Goal: Task Accomplishment & Management: Manage account settings

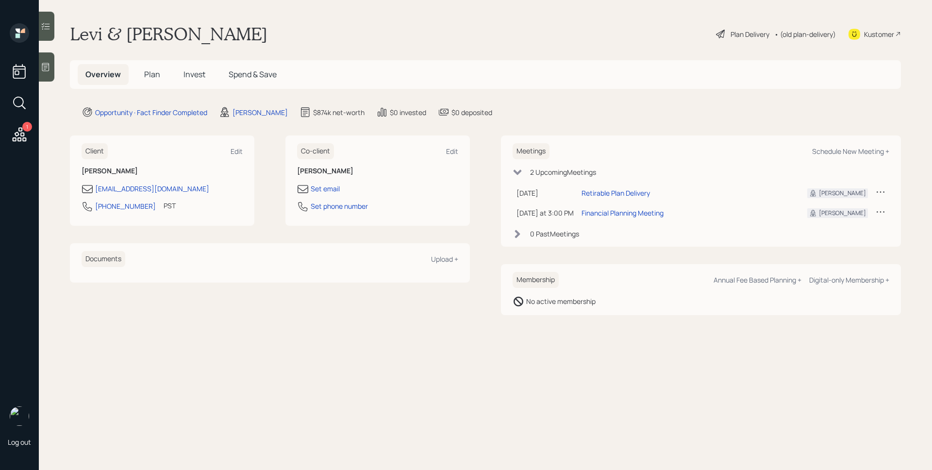
click at [193, 73] on span "Invest" at bounding box center [194, 74] width 22 height 11
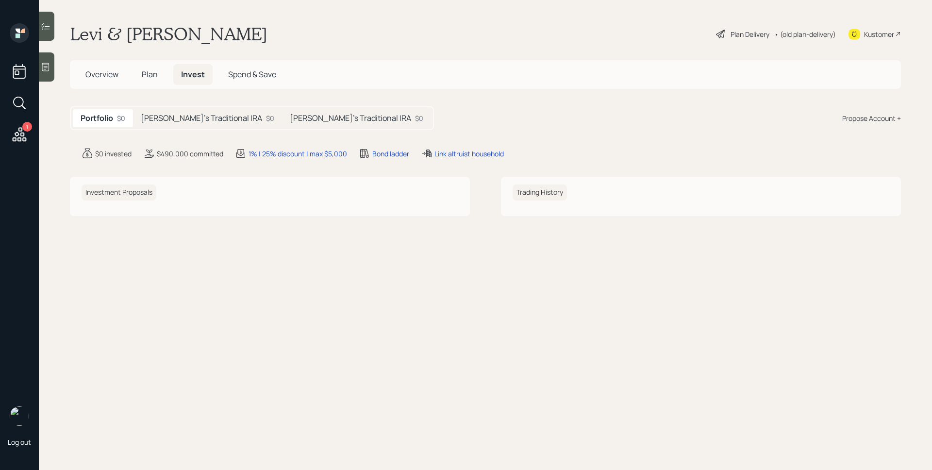
click at [741, 32] on div "Plan Delivery" at bounding box center [750, 34] width 39 height 10
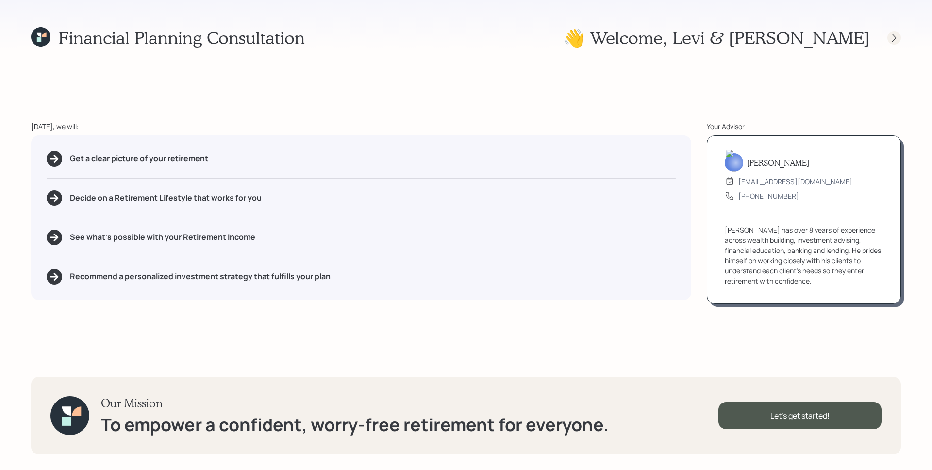
click at [898, 39] on icon at bounding box center [894, 38] width 10 height 10
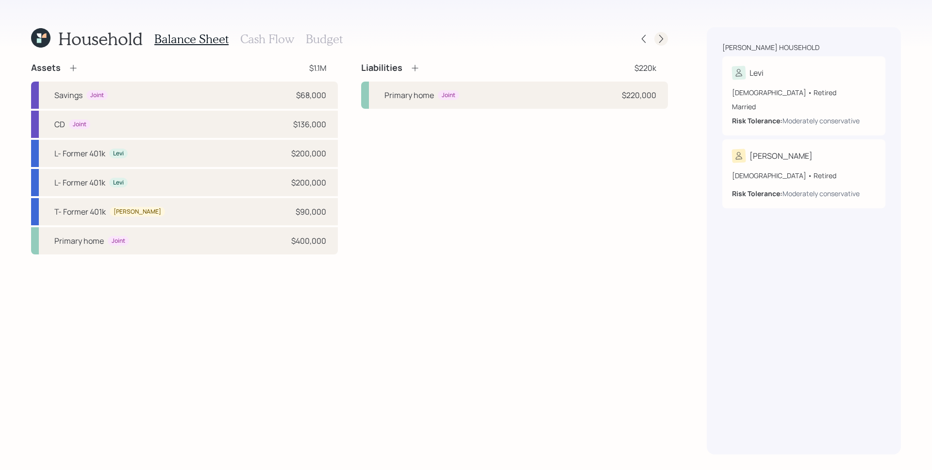
click at [659, 38] on icon at bounding box center [661, 39] width 10 height 10
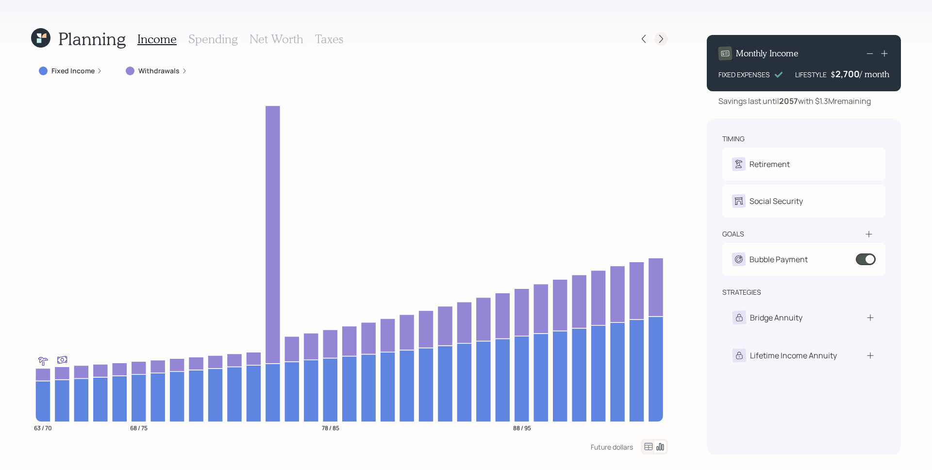
click at [663, 38] on icon at bounding box center [661, 39] width 10 height 10
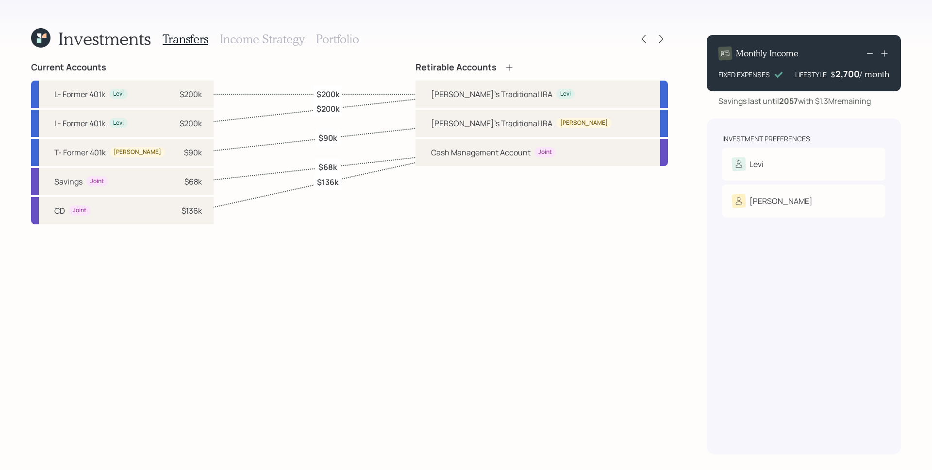
click at [663, 38] on icon at bounding box center [661, 39] width 10 height 10
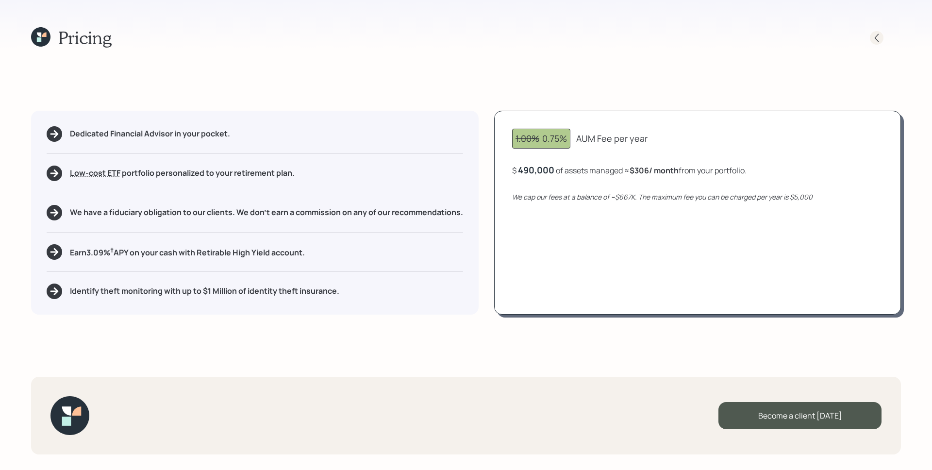
click at [877, 37] on icon at bounding box center [877, 38] width 10 height 10
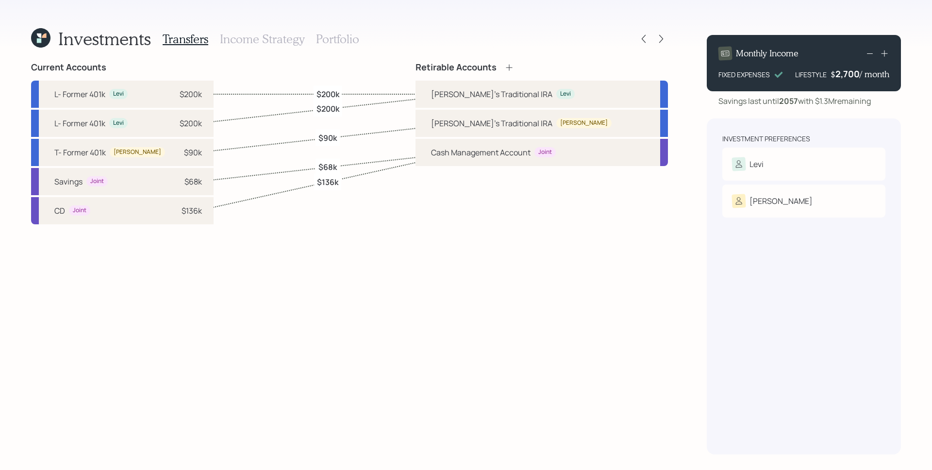
click at [329, 33] on h3 "Portfolio" at bounding box center [337, 39] width 43 height 14
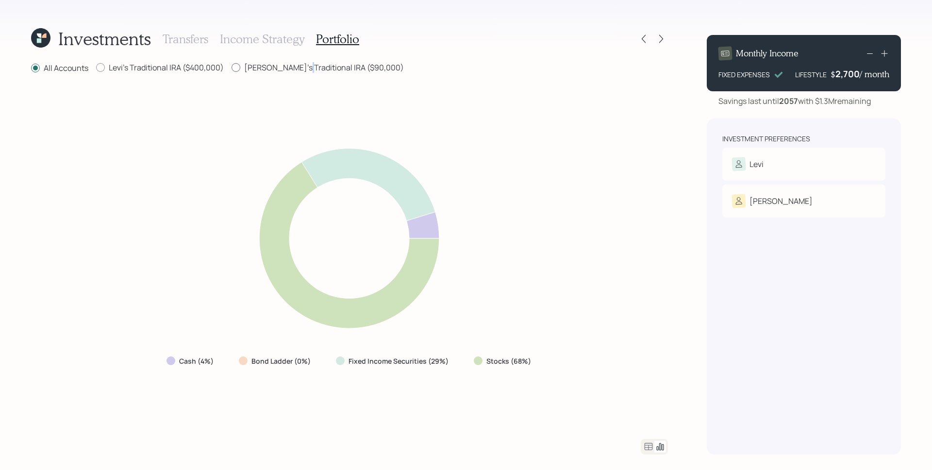
click at [296, 65] on label "Teresita's Traditional IRA ($90,000)" at bounding box center [318, 67] width 172 height 11
click at [164, 64] on label "Levi's Traditional IRA ($400,000)" at bounding box center [160, 67] width 128 height 11
click at [96, 67] on input "Levi's Traditional IRA ($400,000)" at bounding box center [96, 67] width 0 height 0
radio input "true"
radio input "false"
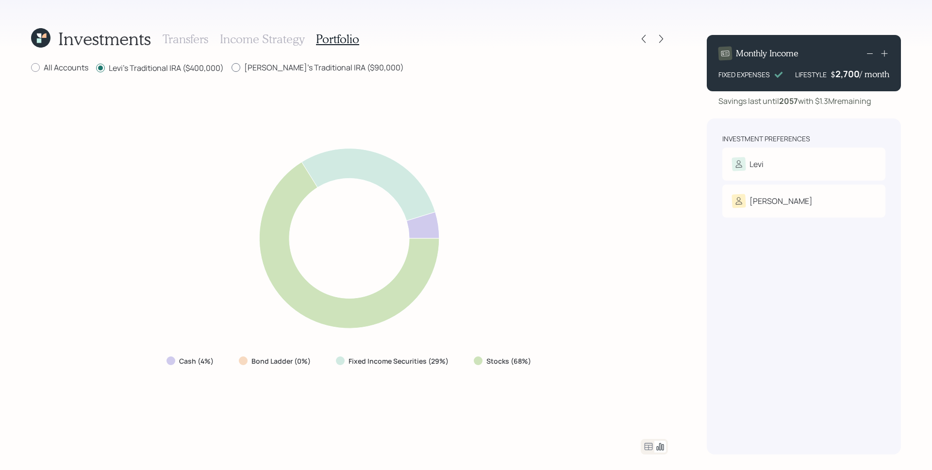
click at [258, 67] on label "Teresita's Traditional IRA ($90,000)" at bounding box center [318, 67] width 172 height 11
click at [232, 67] on input "Teresita's Traditional IRA ($90,000)" at bounding box center [231, 67] width 0 height 0
radio input "true"
click at [188, 63] on label "Levi's Traditional IRA ($400,000)" at bounding box center [160, 67] width 128 height 11
click at [96, 67] on input "Levi's Traditional IRA ($400,000)" at bounding box center [96, 67] width 0 height 0
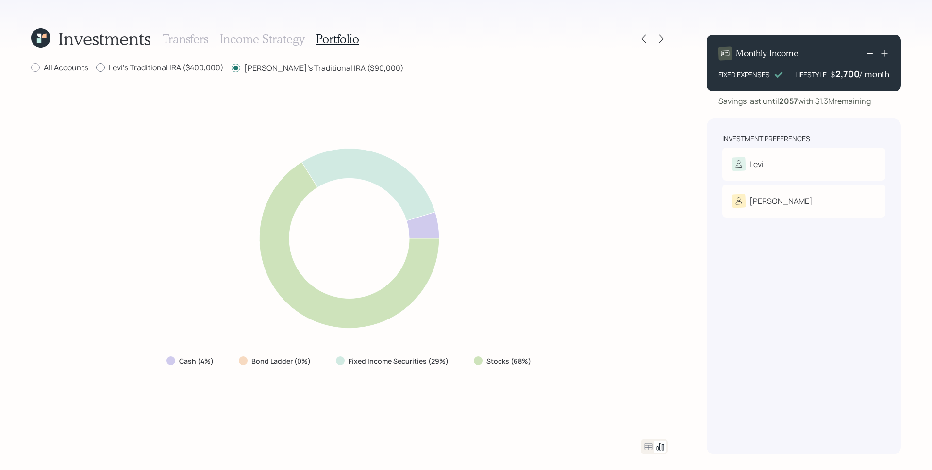
radio input "true"
click at [286, 64] on label "Teresita's Traditional IRA ($90,000)" at bounding box center [318, 67] width 172 height 11
click at [232, 67] on input "Teresita's Traditional IRA ($90,000)" at bounding box center [231, 67] width 0 height 0
radio input "true"
radio input "false"
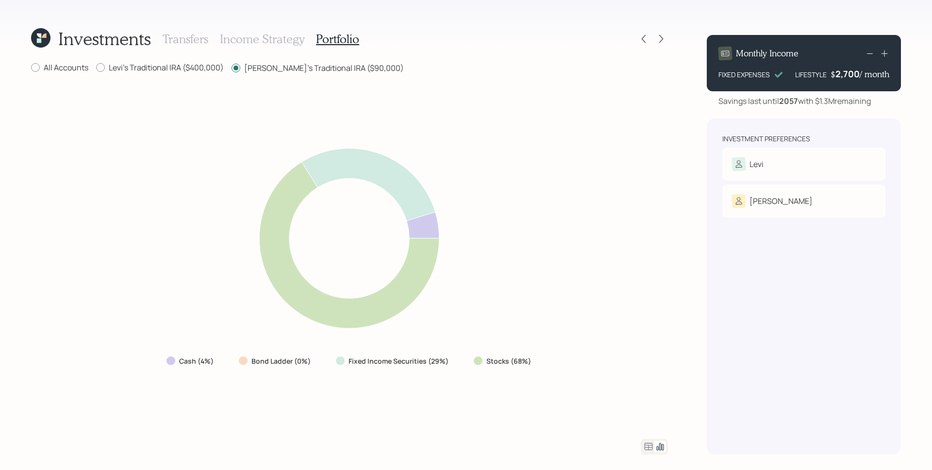
click at [178, 33] on h3 "Transfers" at bounding box center [186, 39] width 46 height 14
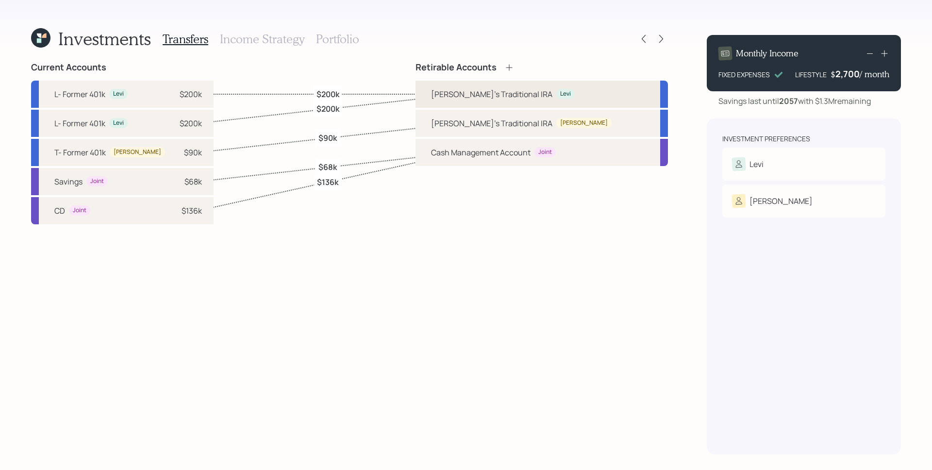
click at [512, 96] on div "Levi's Traditional IRA" at bounding box center [491, 94] width 121 height 12
select select "traditional"
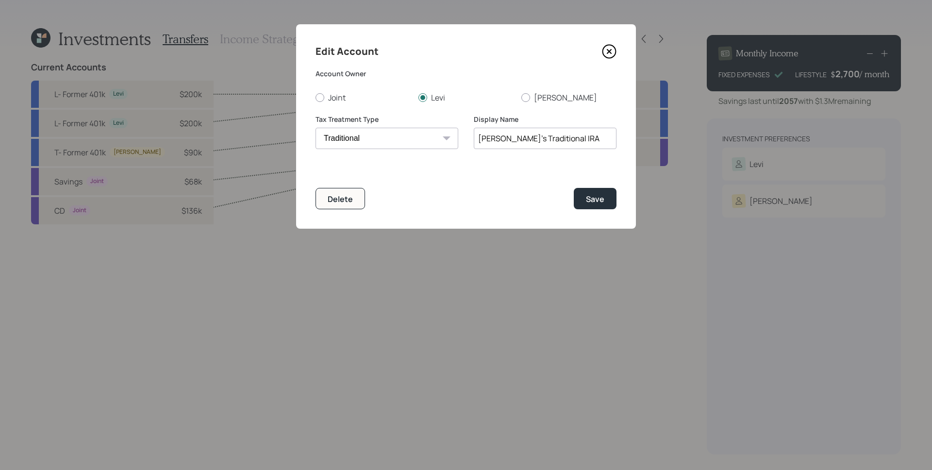
click at [607, 53] on icon at bounding box center [609, 51] width 15 height 15
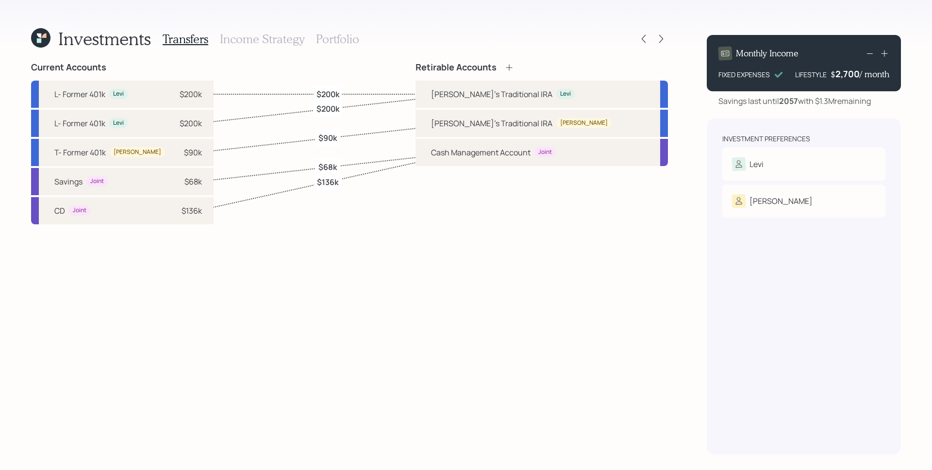
click at [329, 94] on label "$200k" at bounding box center [327, 93] width 23 height 11
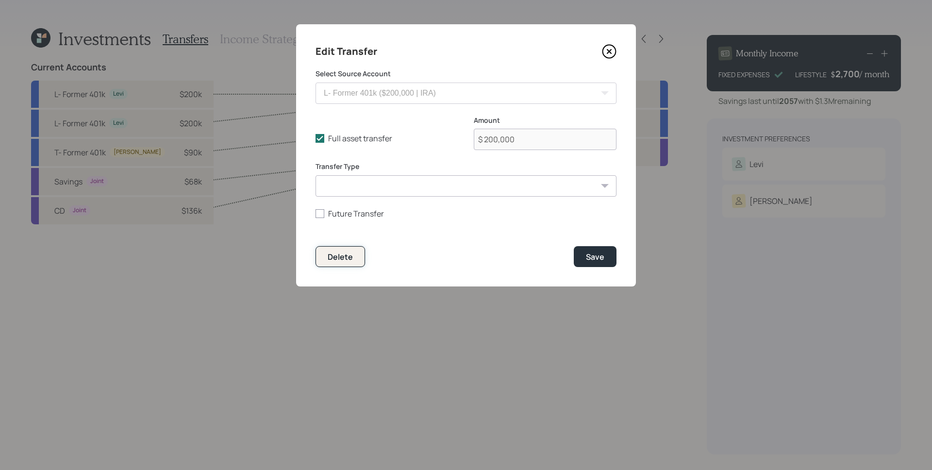
click at [352, 253] on button "Delete" at bounding box center [341, 256] width 50 height 21
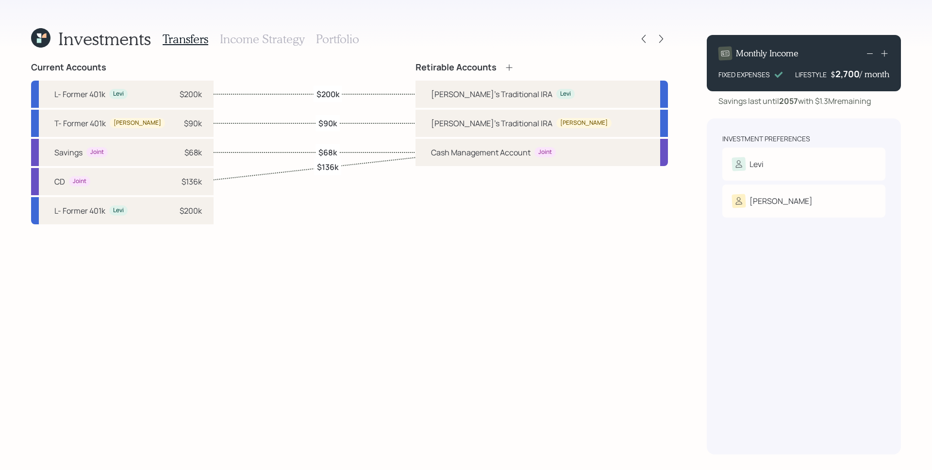
click at [330, 88] on label "$200k" at bounding box center [327, 93] width 23 height 11
select select "52393520-82a7-4d2f-82f1-5701899efa00"
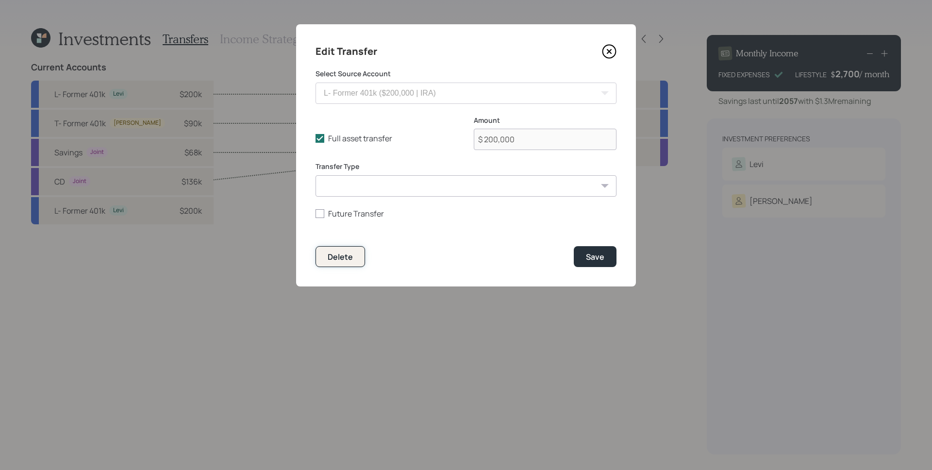
click at [341, 257] on div "Delete" at bounding box center [340, 256] width 25 height 11
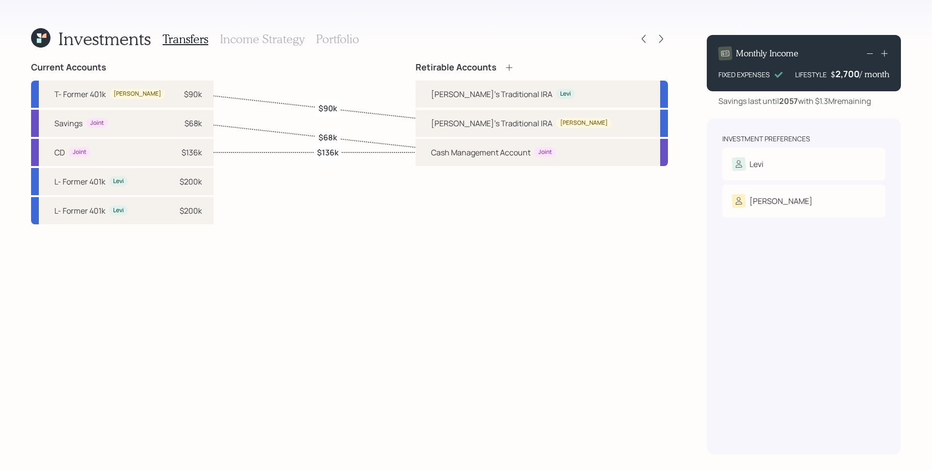
click at [324, 108] on label "$90k" at bounding box center [327, 108] width 18 height 11
select select "35100a29-16fd-4204-9643-348d1a76fb6a"
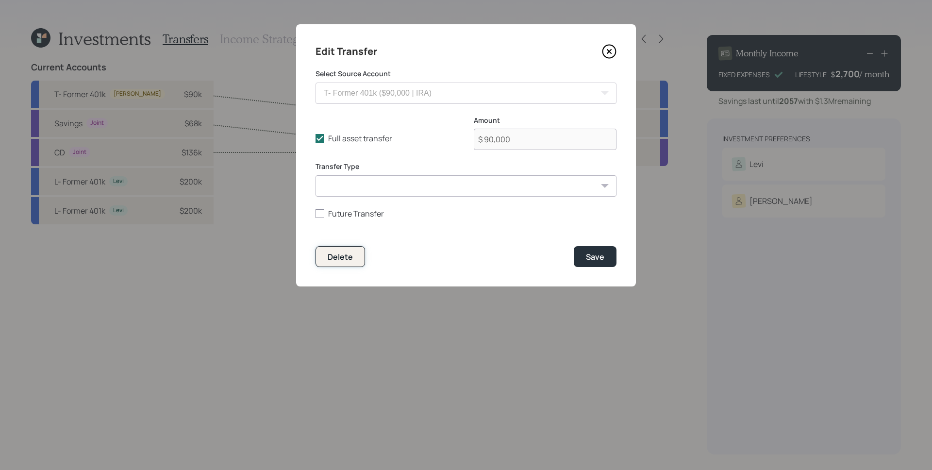
click at [339, 257] on div "Delete" at bounding box center [340, 256] width 25 height 11
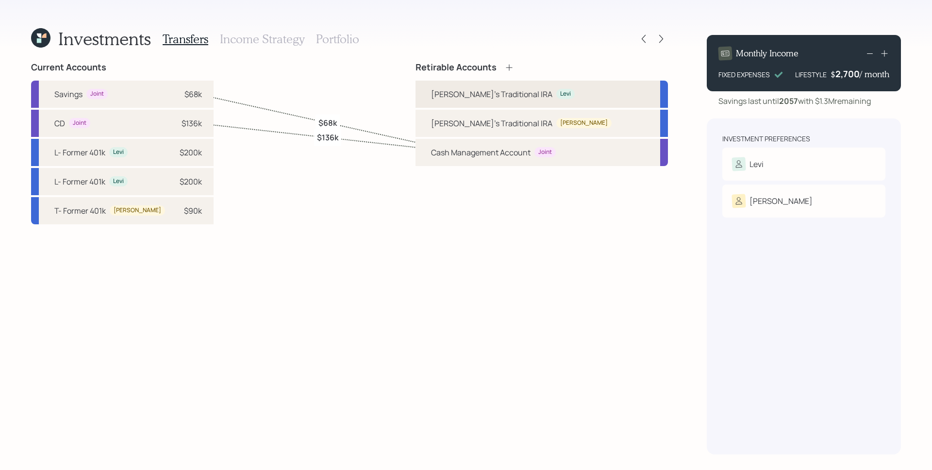
click at [582, 94] on div "Levi's Traditional IRA Levi" at bounding box center [541, 94] width 252 height 27
select select "traditional"
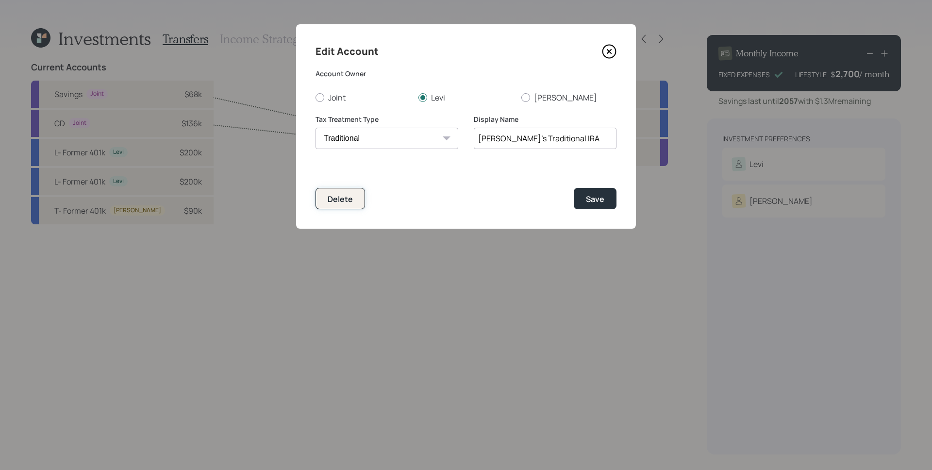
click at [339, 200] on div "Delete" at bounding box center [340, 199] width 25 height 11
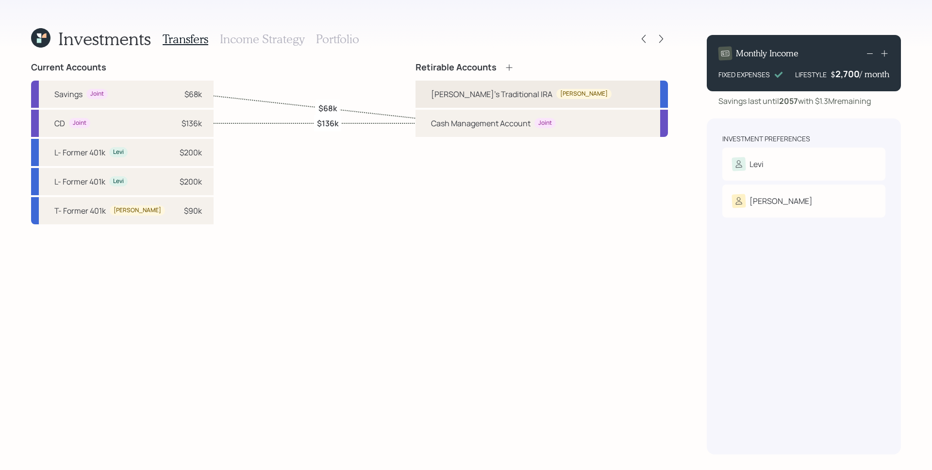
click at [578, 88] on div "Teresita's Traditional IRA Teresita" at bounding box center [521, 94] width 181 height 12
select select "traditional"
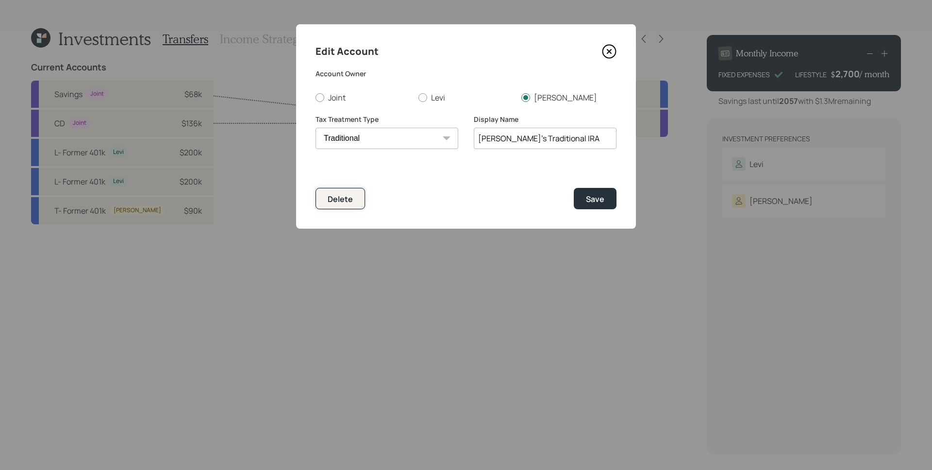
click at [338, 200] on div "Delete" at bounding box center [340, 199] width 25 height 11
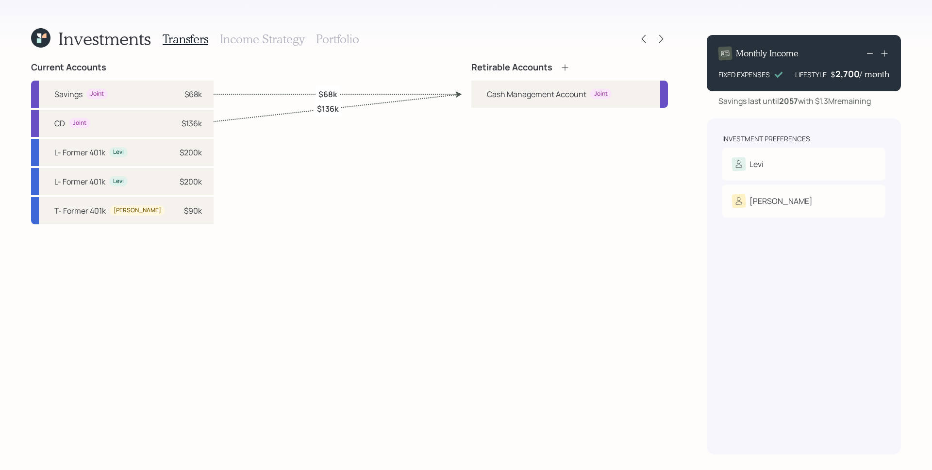
click at [55, 35] on div "Investments" at bounding box center [91, 38] width 120 height 21
click at [49, 38] on icon at bounding box center [40, 37] width 19 height 19
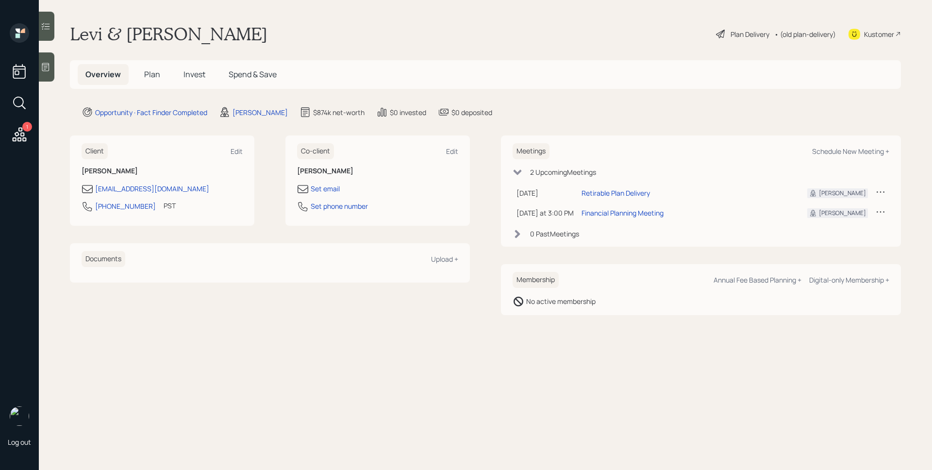
click at [194, 73] on span "Invest" at bounding box center [194, 74] width 22 height 11
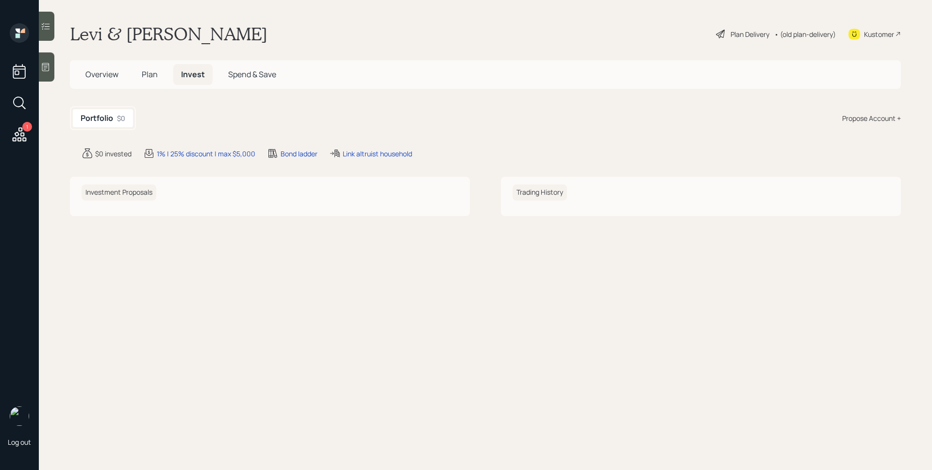
click at [148, 76] on span "Plan" at bounding box center [150, 74] width 16 height 11
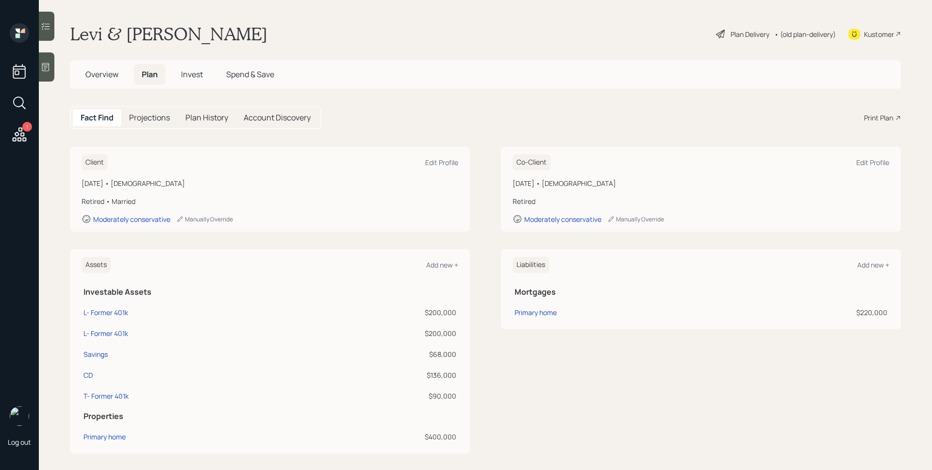
click at [109, 69] on span "Overview" at bounding box center [101, 74] width 33 height 11
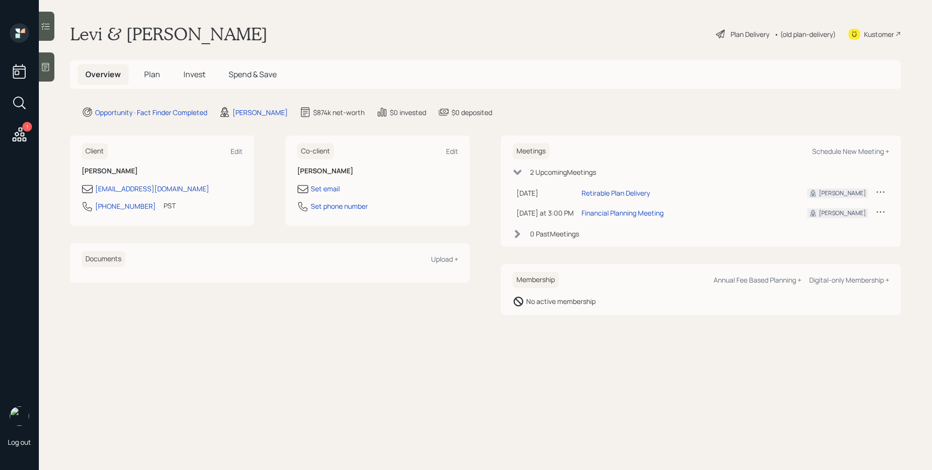
click at [753, 35] on div "Plan Delivery" at bounding box center [750, 34] width 39 height 10
click at [747, 30] on div "Plan Delivery" at bounding box center [750, 34] width 39 height 10
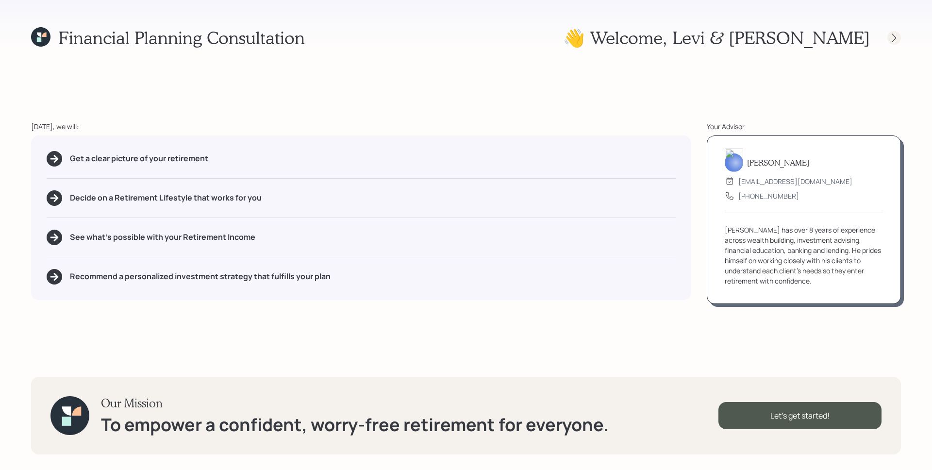
click at [893, 38] on icon at bounding box center [894, 38] width 10 height 10
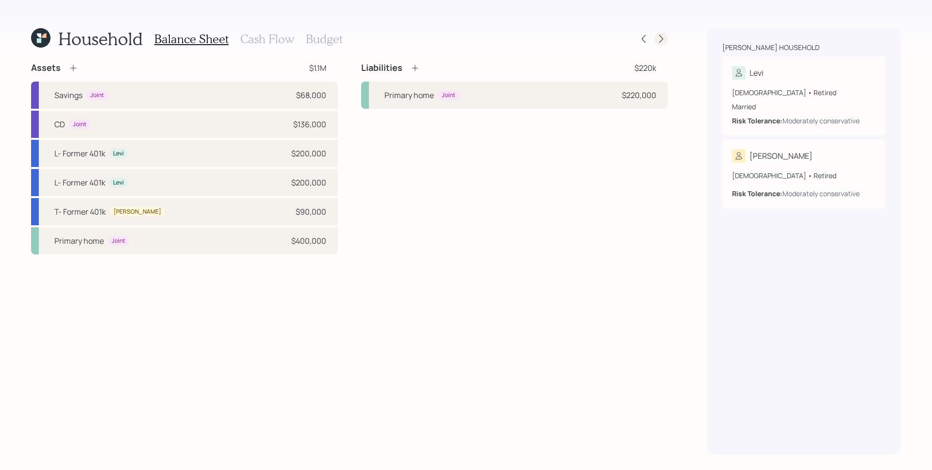
click at [664, 37] on icon at bounding box center [661, 39] width 10 height 10
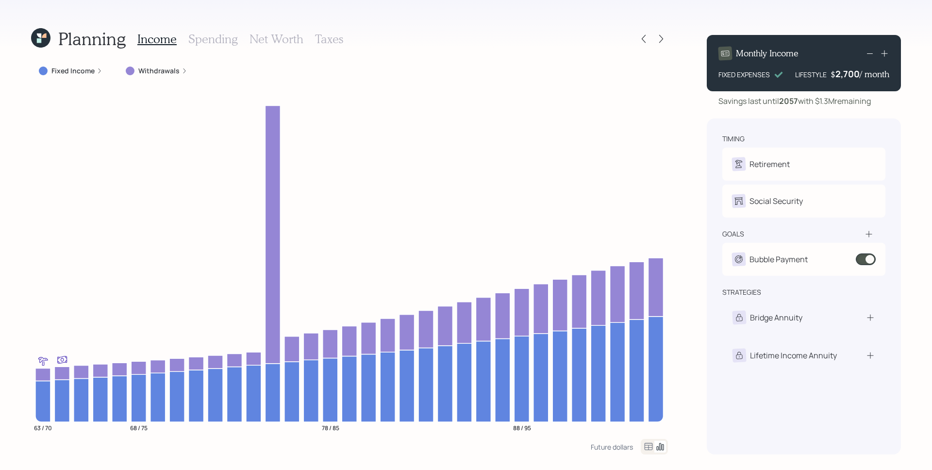
click at [328, 37] on h3 "Taxes" at bounding box center [329, 39] width 28 height 14
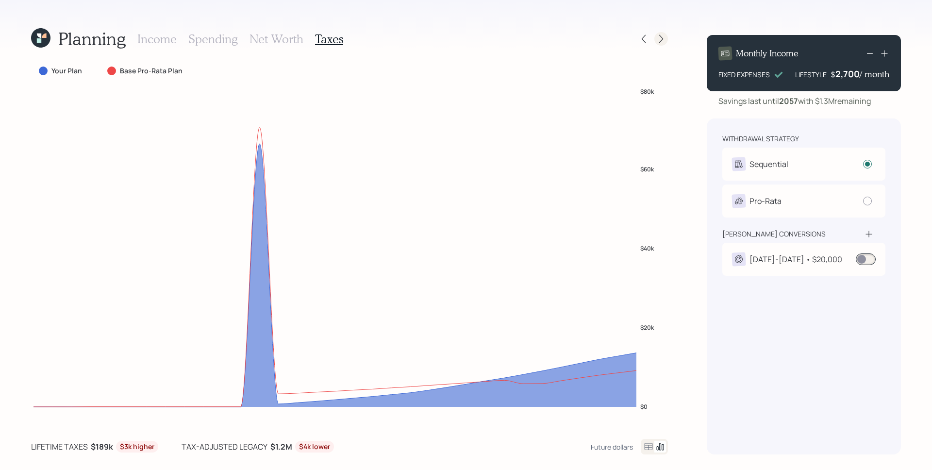
click at [664, 36] on icon at bounding box center [661, 39] width 10 height 10
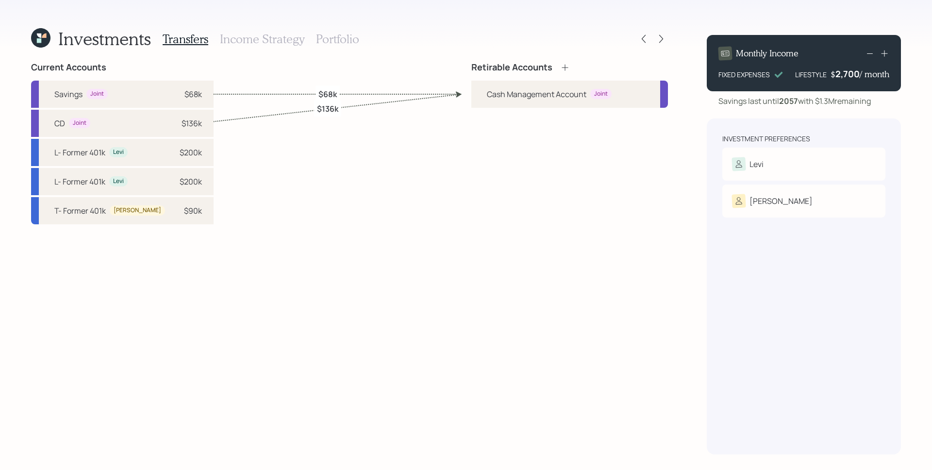
click at [564, 66] on icon at bounding box center [565, 68] width 10 height 10
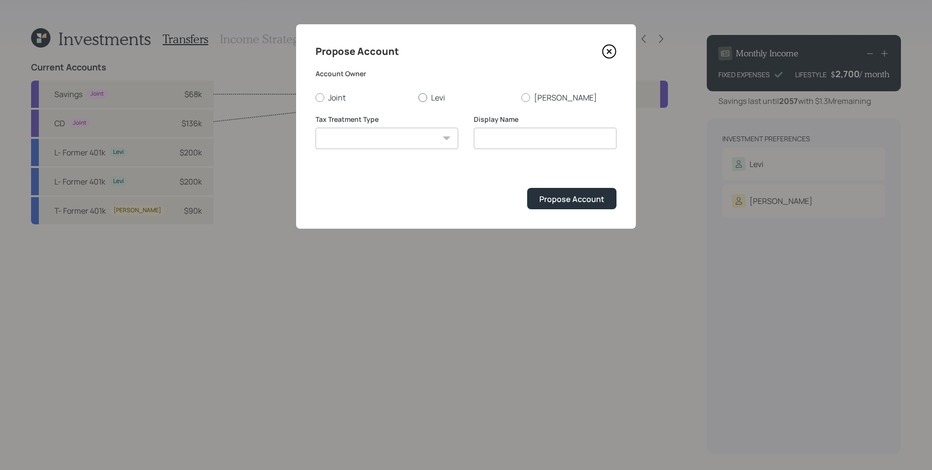
click at [431, 96] on label "Levi" at bounding box center [465, 97] width 95 height 11
click at [418, 97] on input "Levi" at bounding box center [418, 97] width 0 height 0
radio input "true"
click at [403, 138] on select "Roth Taxable Traditional" at bounding box center [387, 138] width 143 height 21
select select "traditional"
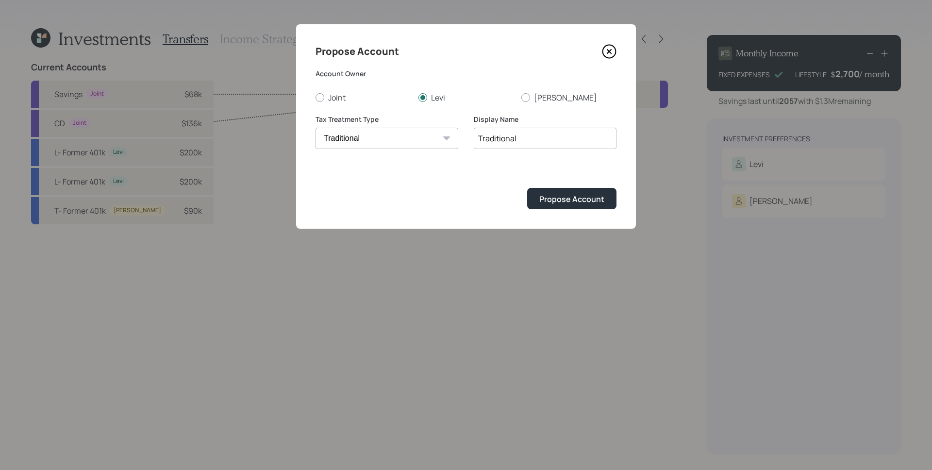
click at [478, 137] on input "Traditional" at bounding box center [545, 138] width 143 height 21
type input "Levi Traditional"
click at [585, 204] on div "Propose Account" at bounding box center [571, 199] width 65 height 11
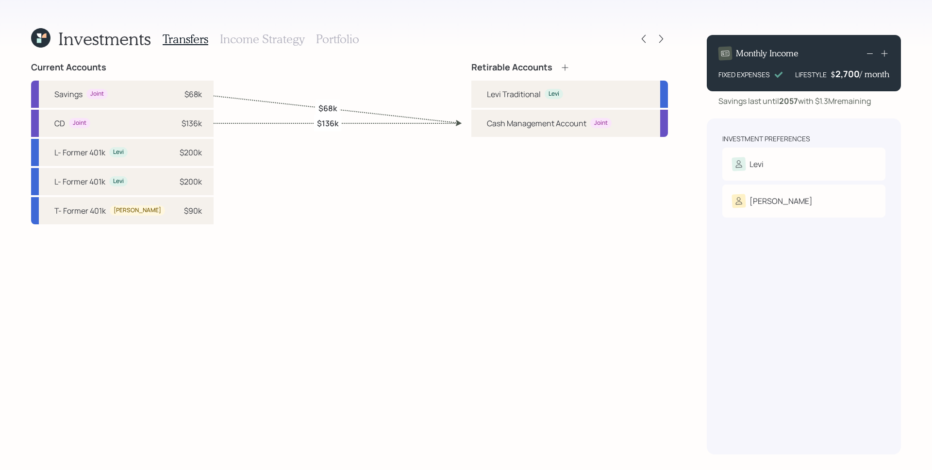
click at [566, 66] on icon at bounding box center [565, 68] width 10 height 10
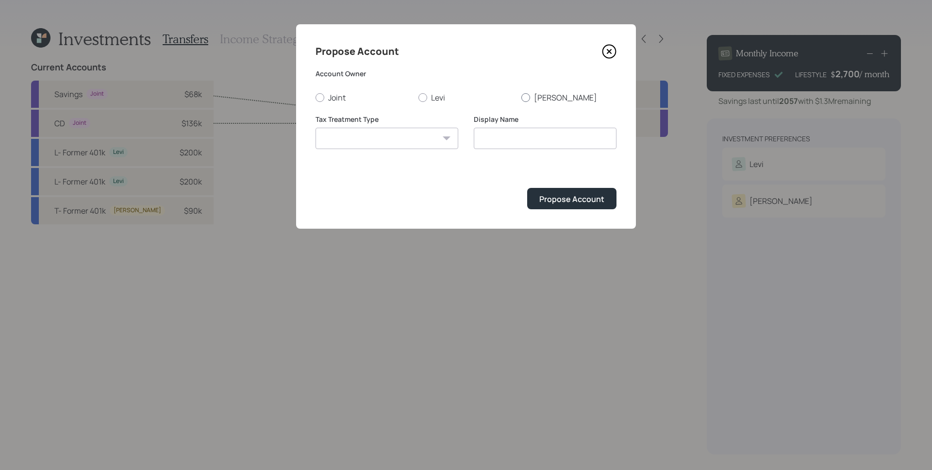
click at [541, 95] on label "Teresita" at bounding box center [568, 97] width 95 height 11
click at [521, 97] on input "Teresita" at bounding box center [521, 97] width 0 height 0
radio input "true"
click at [371, 136] on select "Roth Taxable Traditional" at bounding box center [387, 138] width 143 height 21
select select "traditional"
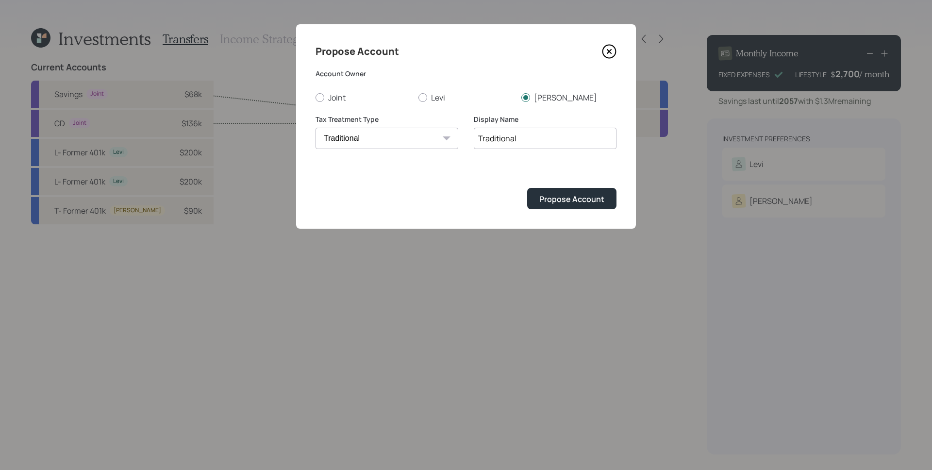
click at [479, 137] on input "Traditional" at bounding box center [545, 138] width 143 height 21
type input "Teresita Traditional"
click at [580, 195] on div "Propose Account" at bounding box center [571, 199] width 65 height 11
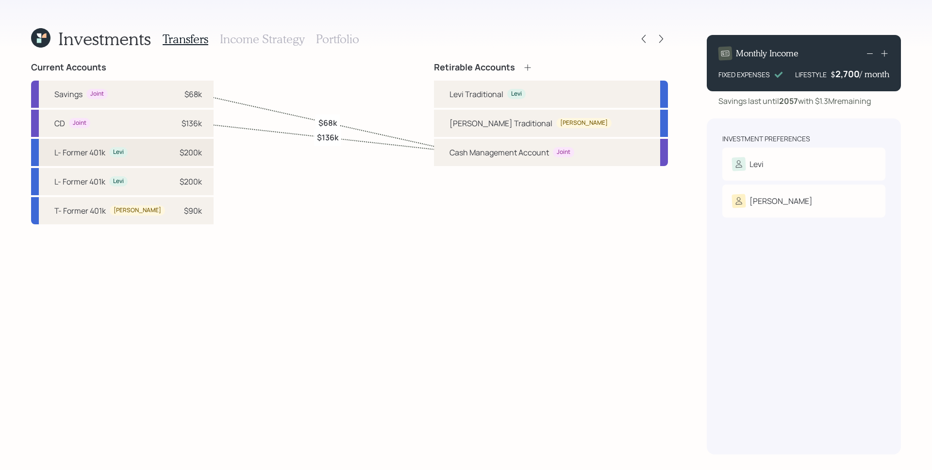
click at [144, 153] on div "L- Former 401k Levi $200k" at bounding box center [122, 152] width 183 height 27
click at [503, 99] on div "Levi Traditional" at bounding box center [476, 94] width 54 height 12
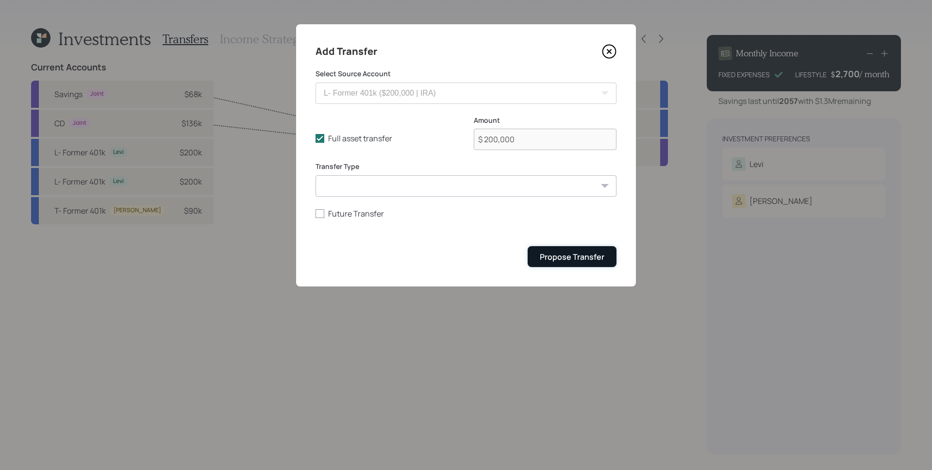
click at [557, 254] on div "Propose Transfer" at bounding box center [572, 256] width 65 height 11
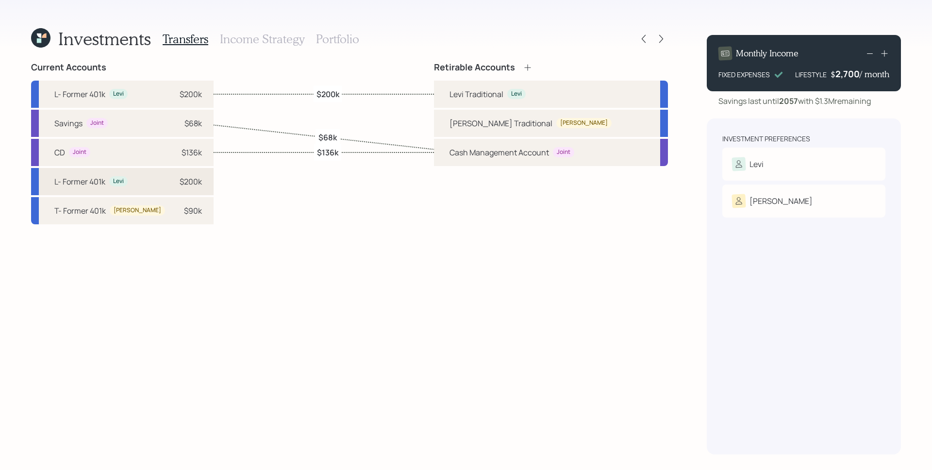
click at [133, 182] on div "L- Former 401k Levi $200k" at bounding box center [122, 181] width 183 height 27
click at [491, 94] on div "Levi Traditional" at bounding box center [476, 94] width 54 height 12
select select "52393520-82a7-4d2f-82f1-5701899efa00"
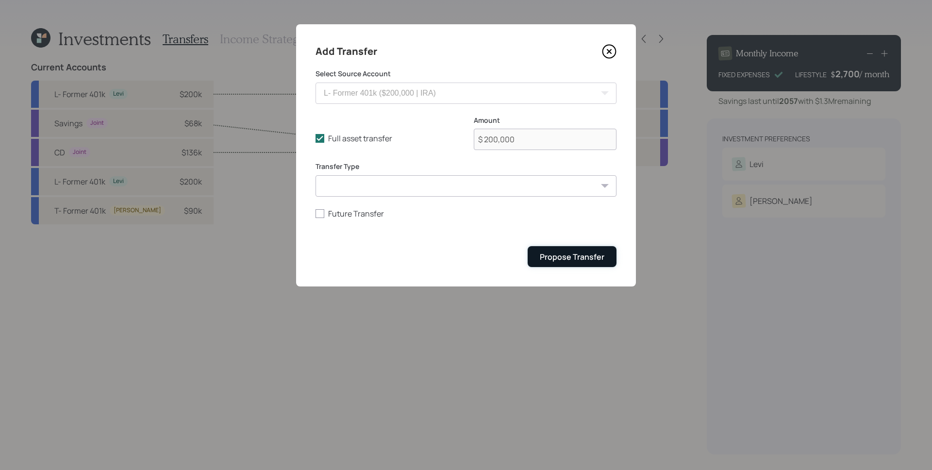
click at [565, 265] on button "Propose Transfer" at bounding box center [572, 256] width 89 height 21
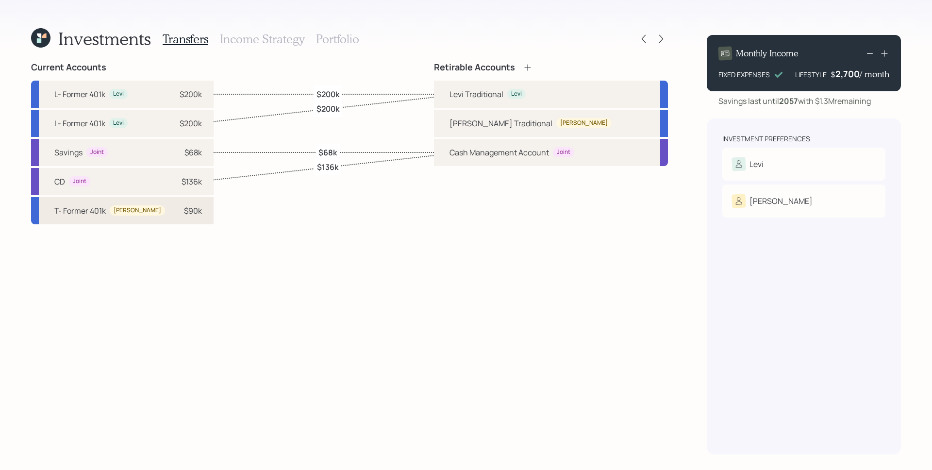
click at [128, 214] on div "Teresita" at bounding box center [138, 210] width 48 height 8
click at [522, 123] on div "Teresita Traditional" at bounding box center [500, 123] width 103 height 12
select select "35100a29-16fd-4204-9643-348d1a76fb6a"
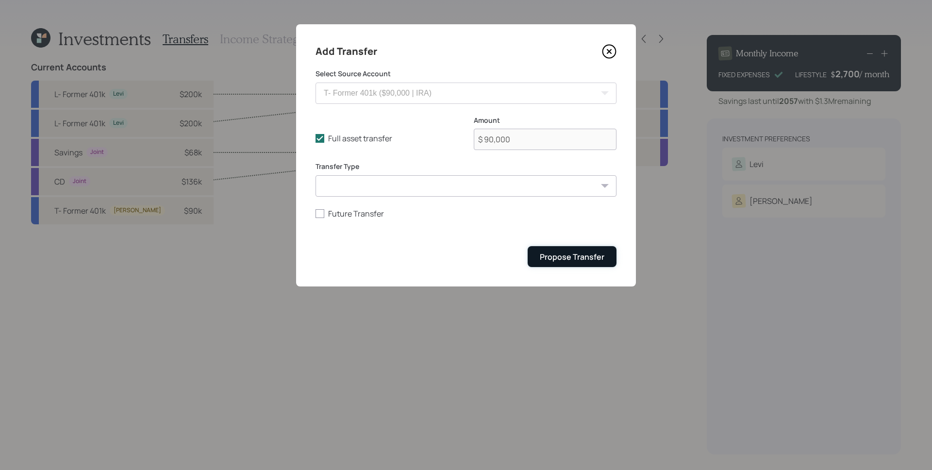
click at [578, 259] on div "Propose Transfer" at bounding box center [572, 256] width 65 height 11
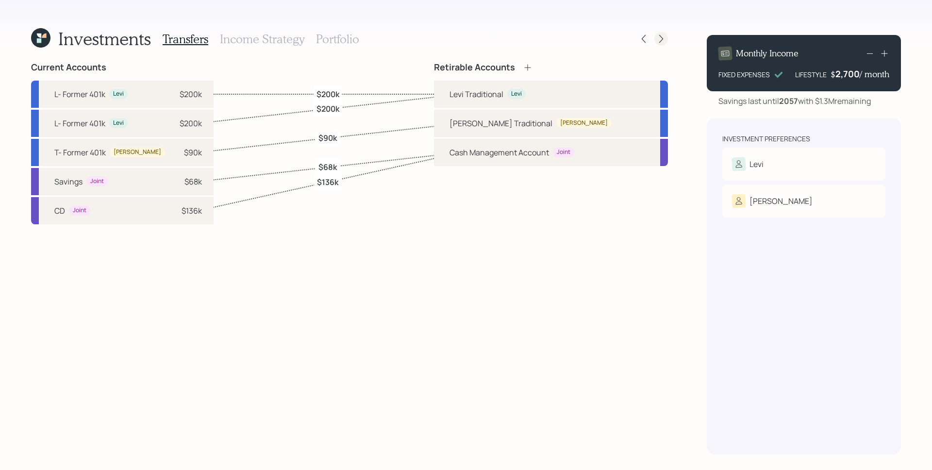
click at [663, 32] on div at bounding box center [661, 39] width 14 height 14
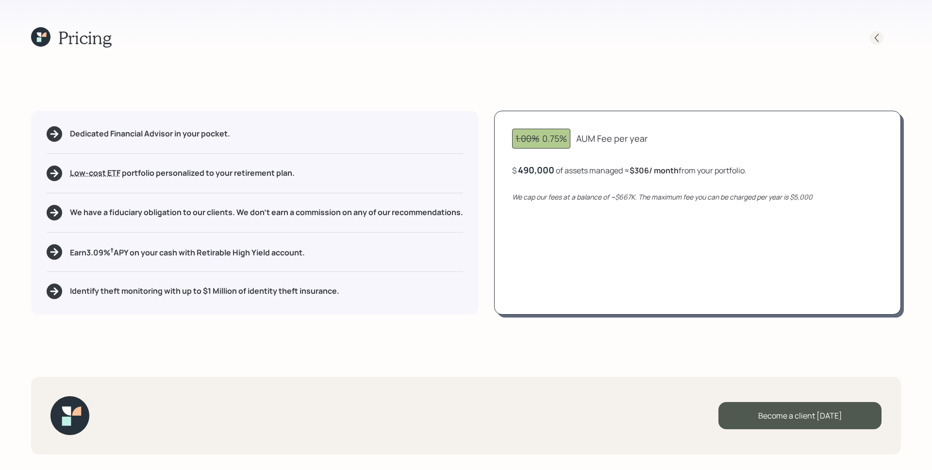
click at [876, 35] on icon at bounding box center [877, 38] width 10 height 10
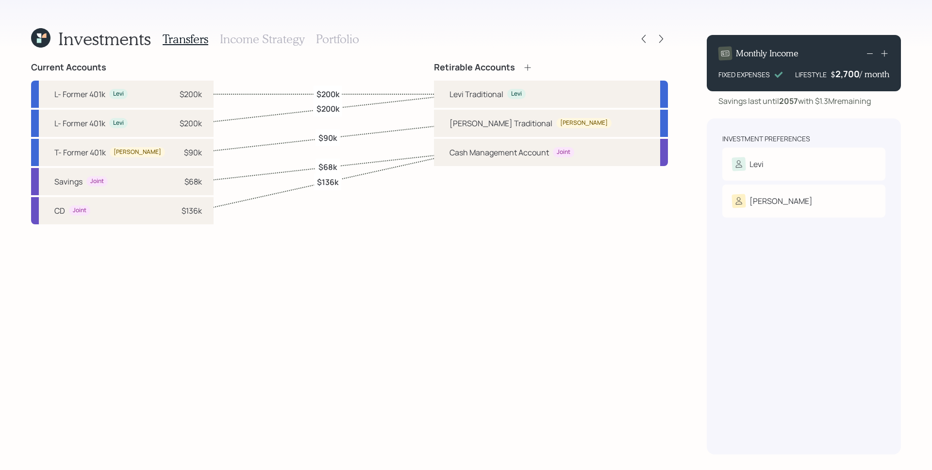
click at [347, 37] on h3 "Portfolio" at bounding box center [337, 39] width 43 height 14
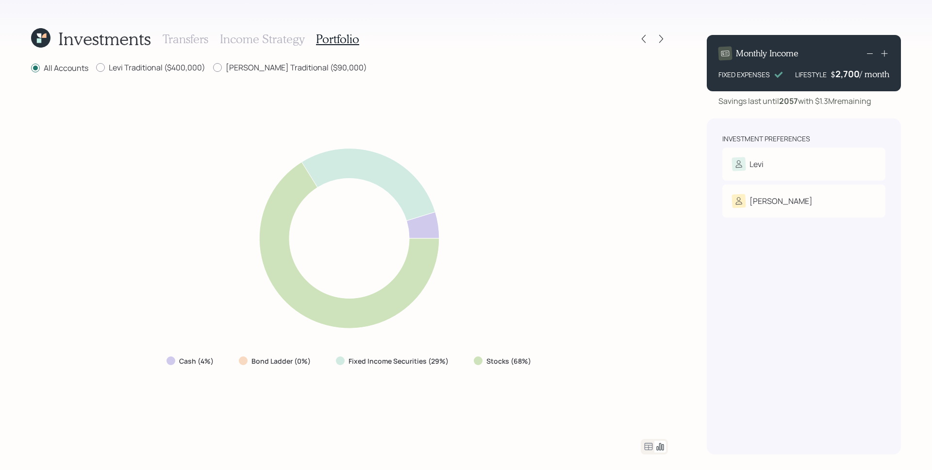
click at [186, 61] on div "Investments Transfers Income Strategy Portfolio All Accounts Levi Traditional (…" at bounding box center [349, 240] width 637 height 427
click at [186, 64] on label "Levi Traditional ($400,000)" at bounding box center [150, 67] width 109 height 11
click at [96, 67] on input "Levi Traditional ($400,000)" at bounding box center [96, 67] width 0 height 0
radio input "true"
radio input "false"
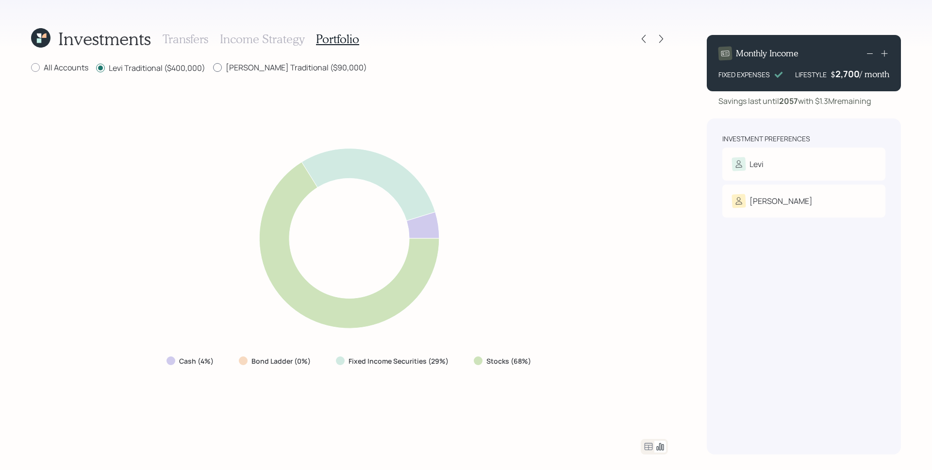
click at [258, 66] on label "Teresita Traditional ($90,000)" at bounding box center [290, 67] width 154 height 11
click at [213, 67] on input "Teresita Traditional ($90,000)" at bounding box center [213, 67] width 0 height 0
radio input "true"
radio input "false"
click at [649, 38] on div at bounding box center [644, 39] width 14 height 14
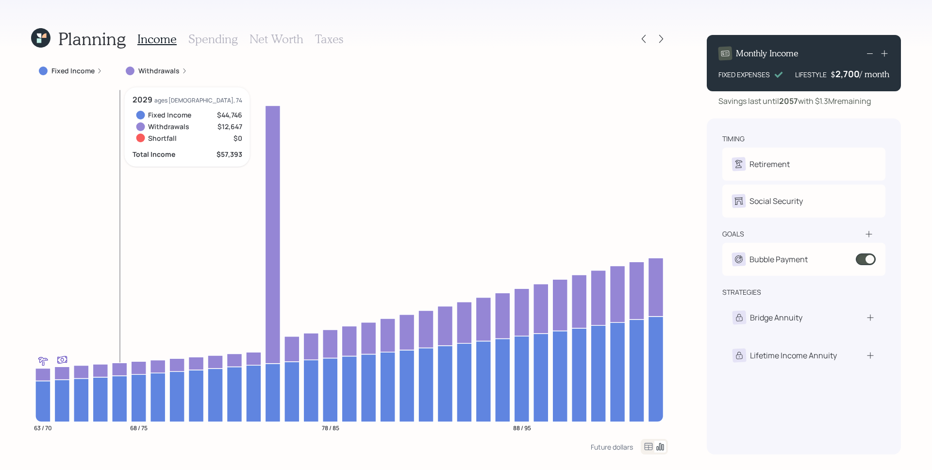
click at [161, 69] on label "Withdrawals" at bounding box center [158, 71] width 41 height 10
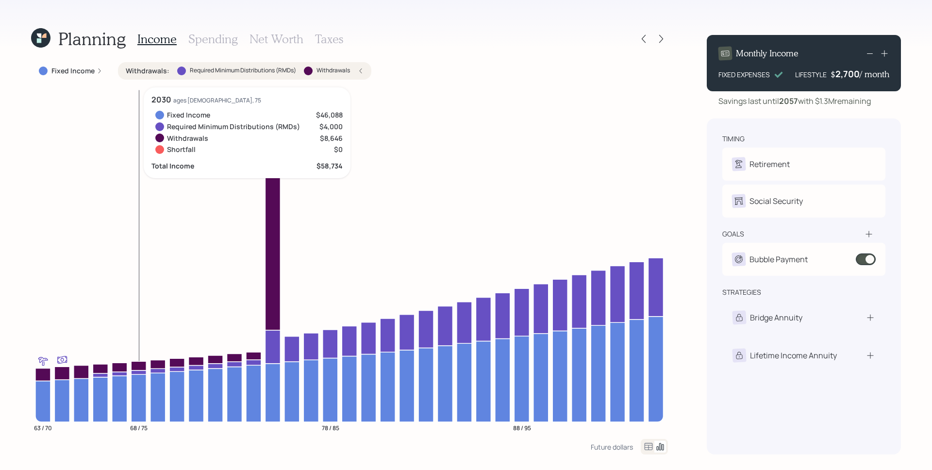
click at [207, 37] on h3 "Spending" at bounding box center [213, 39] width 50 height 14
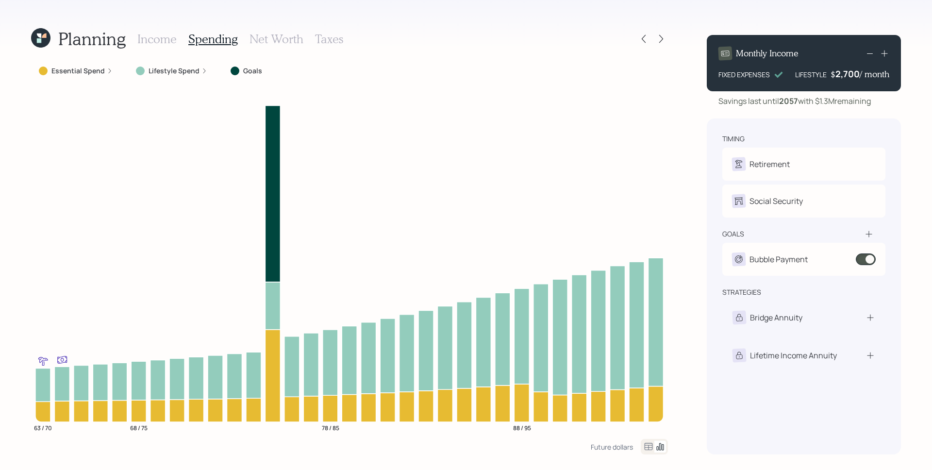
click at [92, 70] on label "Essential Spend" at bounding box center [77, 71] width 53 height 10
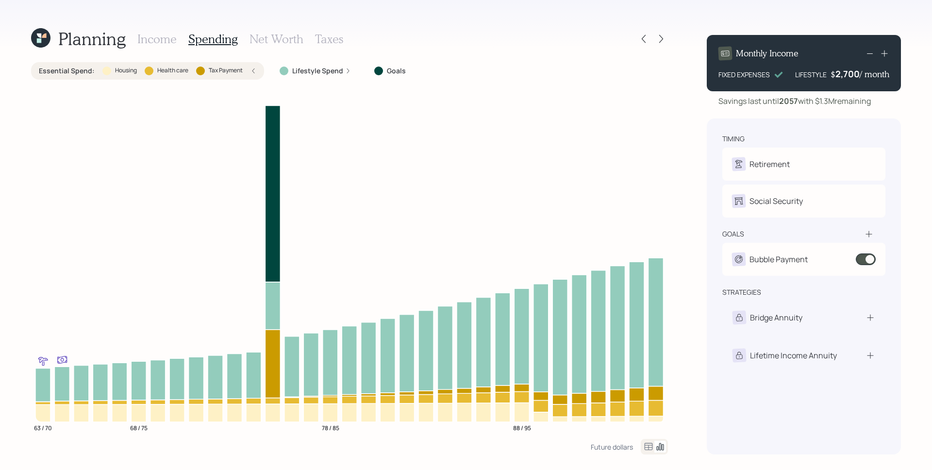
click at [341, 65] on div "Lifestyle Spend" at bounding box center [315, 70] width 87 height 17
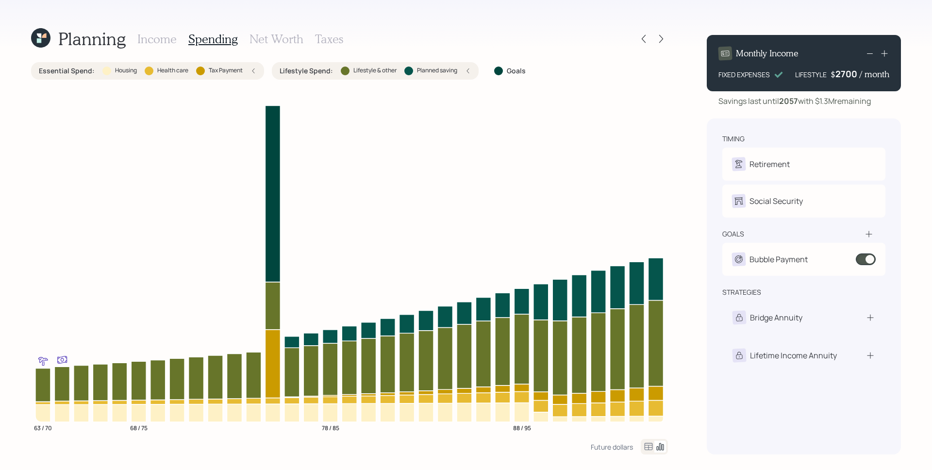
click at [847, 74] on div "2700" at bounding box center [847, 74] width 24 height 12
click at [851, 117] on div "Monthly Income FIXED EXPENSES LIFESTYLE $ 1500 / month Savings last until 2057 …" at bounding box center [804, 240] width 194 height 427
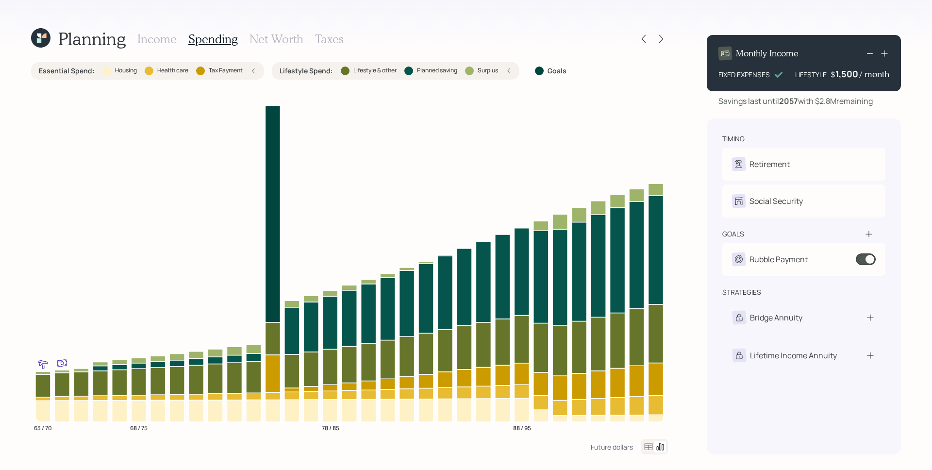
click at [155, 37] on h3 "Income" at bounding box center [156, 39] width 39 height 14
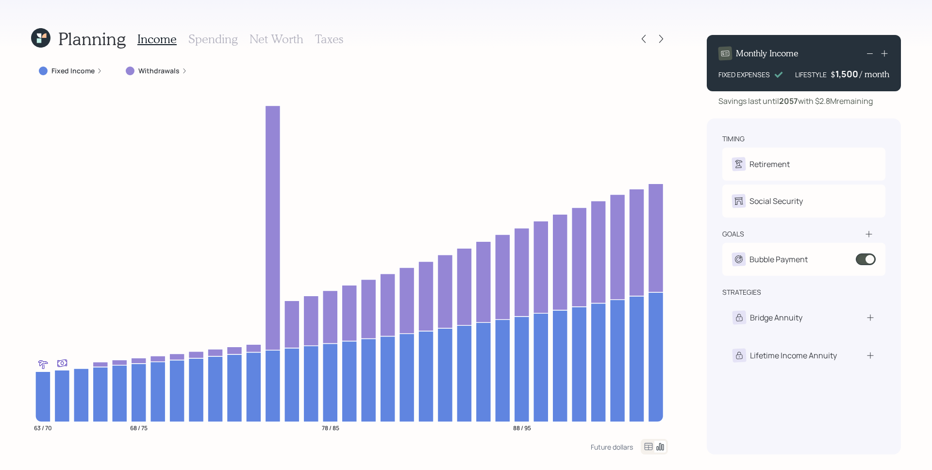
click at [220, 37] on h3 "Spending" at bounding box center [213, 39] width 50 height 14
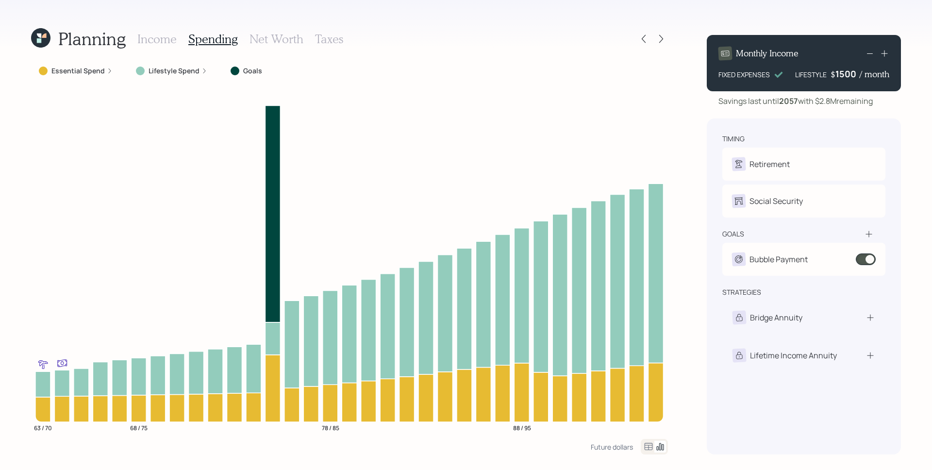
click at [846, 75] on div "1500" at bounding box center [847, 74] width 24 height 12
click at [790, 102] on b "2057" at bounding box center [788, 101] width 19 height 11
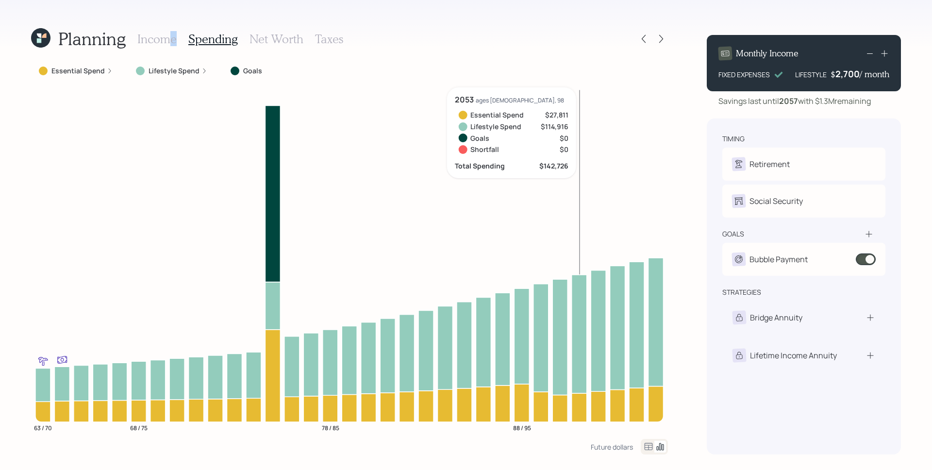
click at [166, 43] on div "Income Spending Net Worth Taxes" at bounding box center [240, 38] width 206 height 23
click at [166, 43] on h3 "Income" at bounding box center [156, 39] width 39 height 14
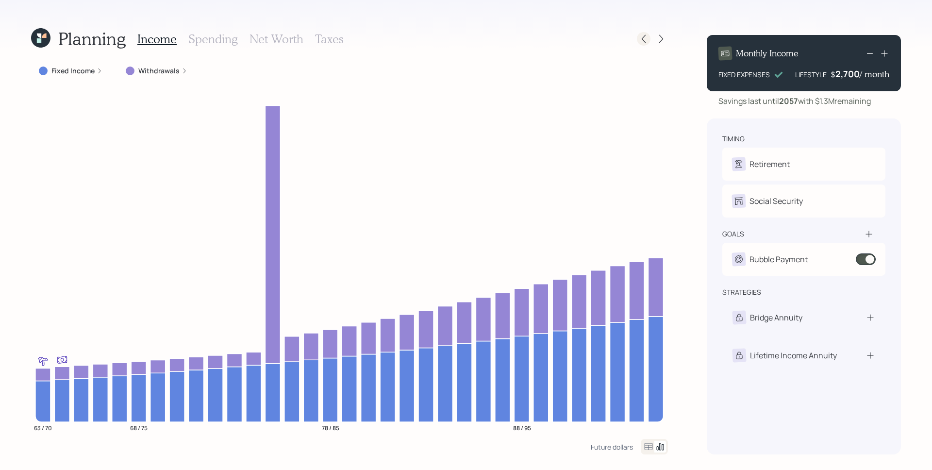
click at [645, 40] on icon at bounding box center [644, 39] width 10 height 10
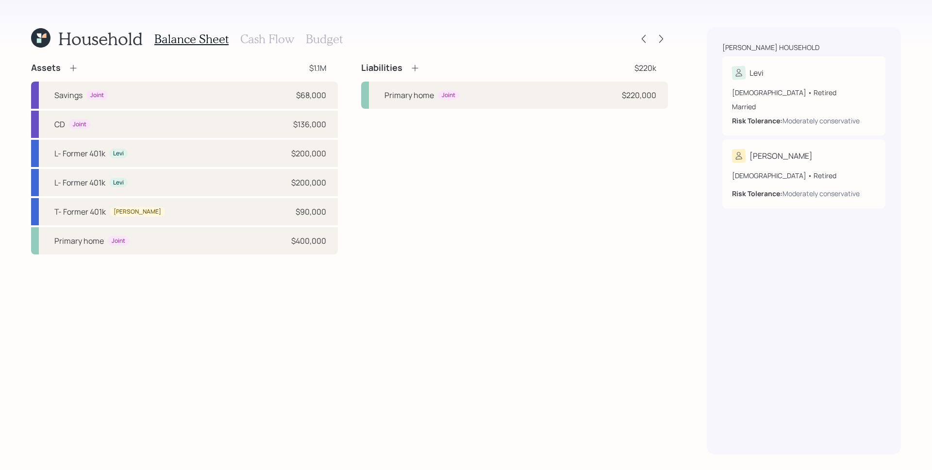
click at [42, 42] on icon at bounding box center [40, 37] width 19 height 19
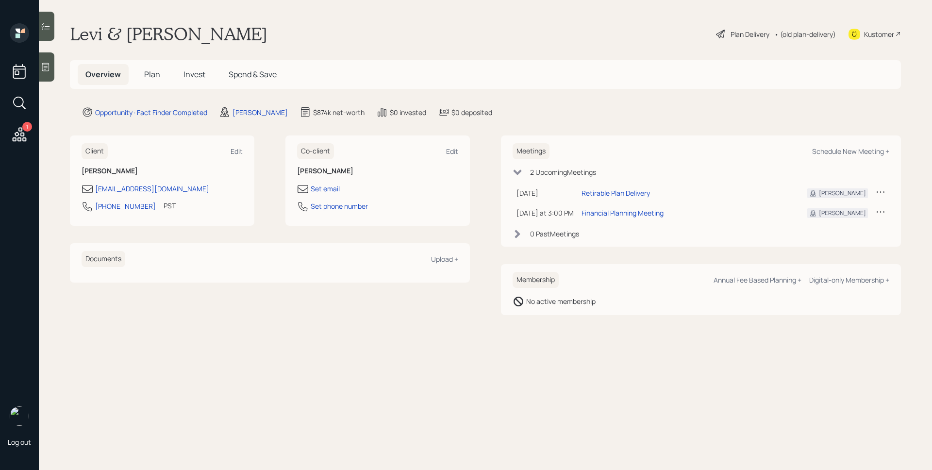
click at [147, 74] on span "Plan" at bounding box center [152, 74] width 16 height 11
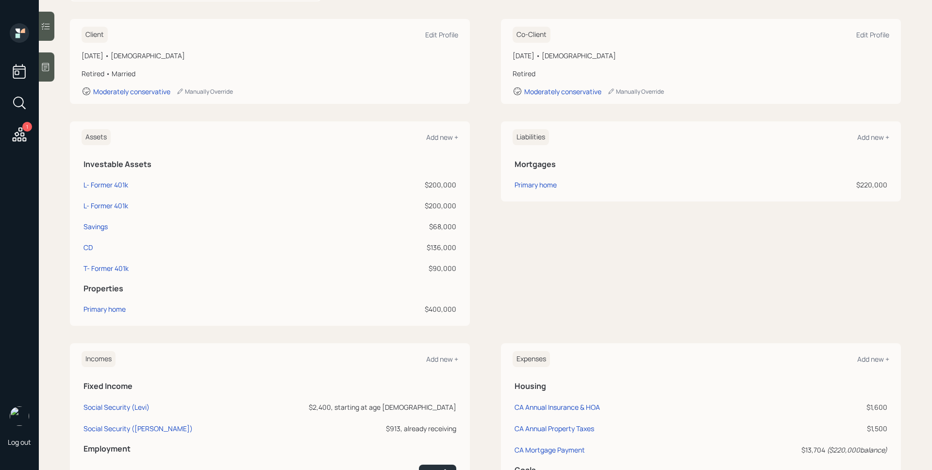
scroll to position [150, 0]
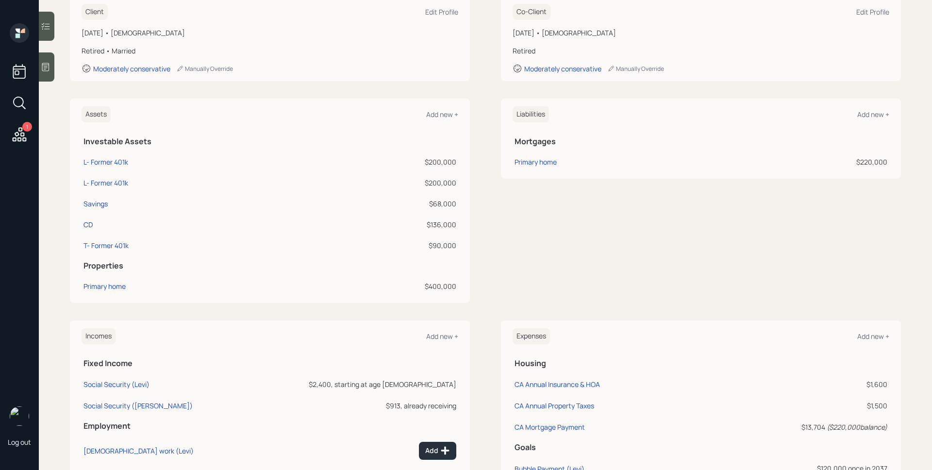
click at [90, 223] on div "CD" at bounding box center [87, 224] width 9 height 10
select select "emergency_fund"
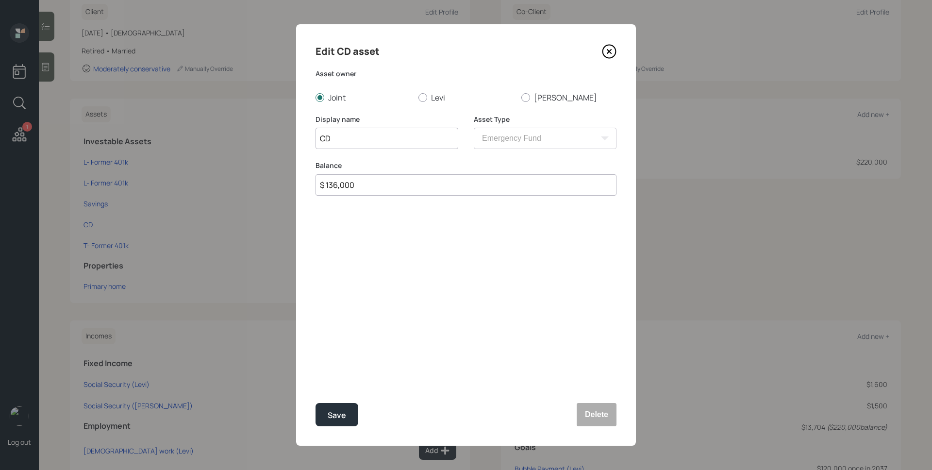
drag, startPoint x: 609, startPoint y: 50, endPoint x: 572, endPoint y: 61, distance: 38.4
click at [609, 50] on icon at bounding box center [609, 51] width 15 height 15
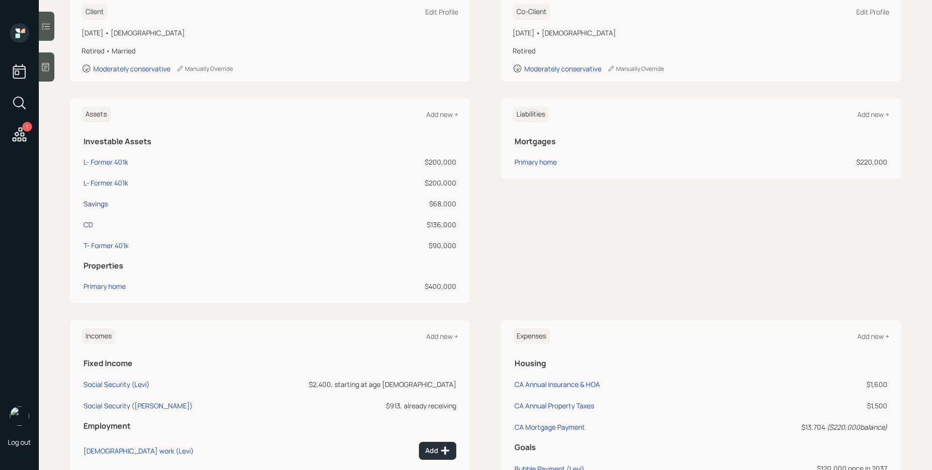
click at [103, 203] on div "Savings" at bounding box center [95, 204] width 24 height 10
select select "emergency_fund"
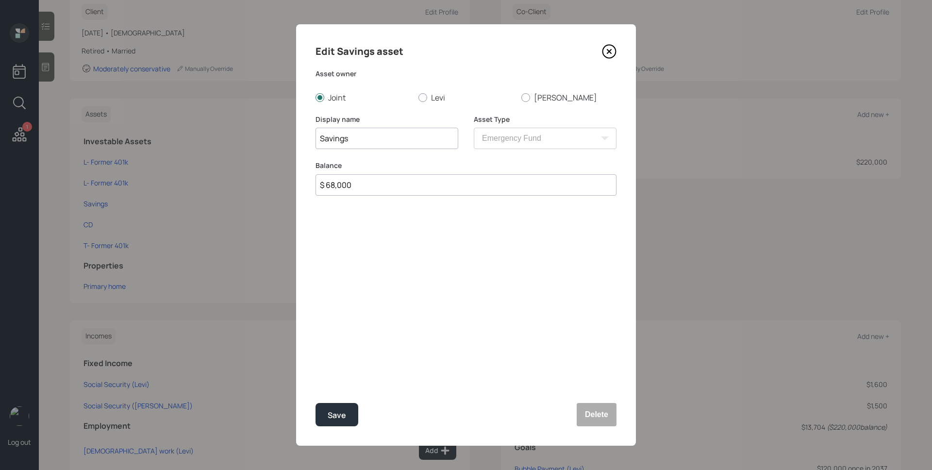
click at [606, 52] on icon at bounding box center [609, 51] width 15 height 15
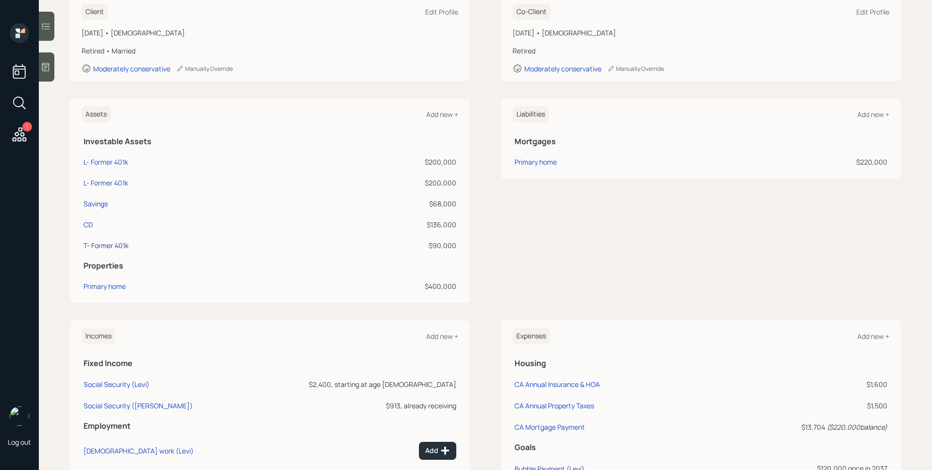
click at [122, 245] on div "T- Former 401k" at bounding box center [105, 245] width 45 height 10
select select "ira"
select select "balanced"
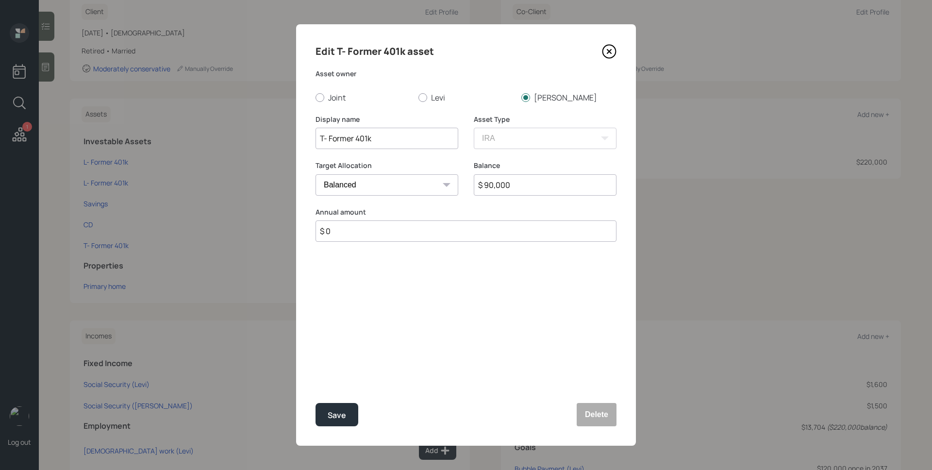
click at [612, 54] on icon at bounding box center [609, 51] width 15 height 15
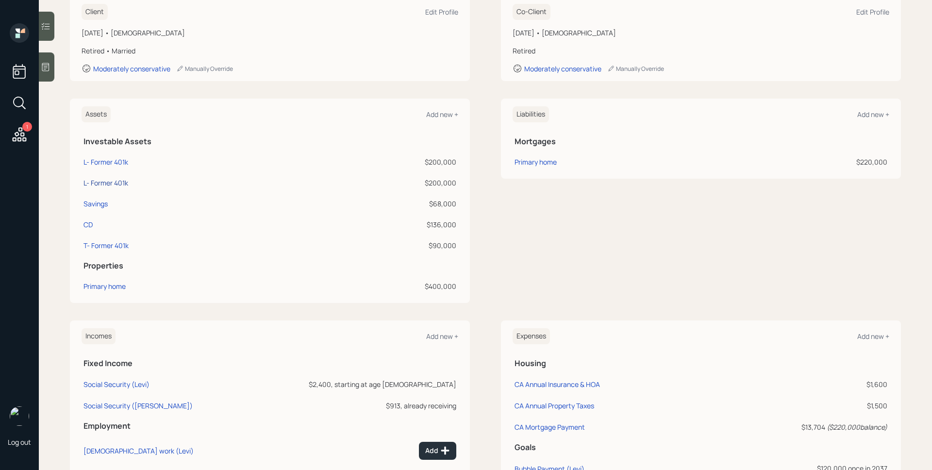
click at [115, 179] on div "L- Former 401k" at bounding box center [105, 183] width 45 height 10
select select "ira"
select select "balanced"
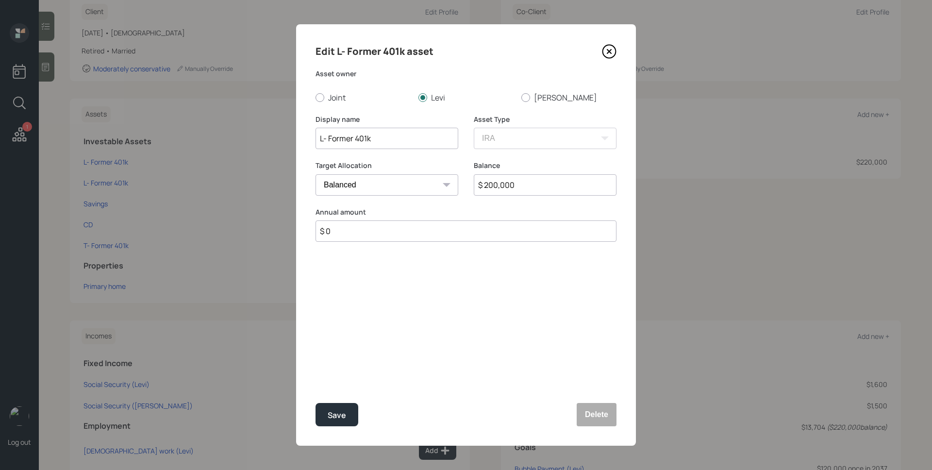
click at [610, 53] on icon at bounding box center [609, 51] width 15 height 15
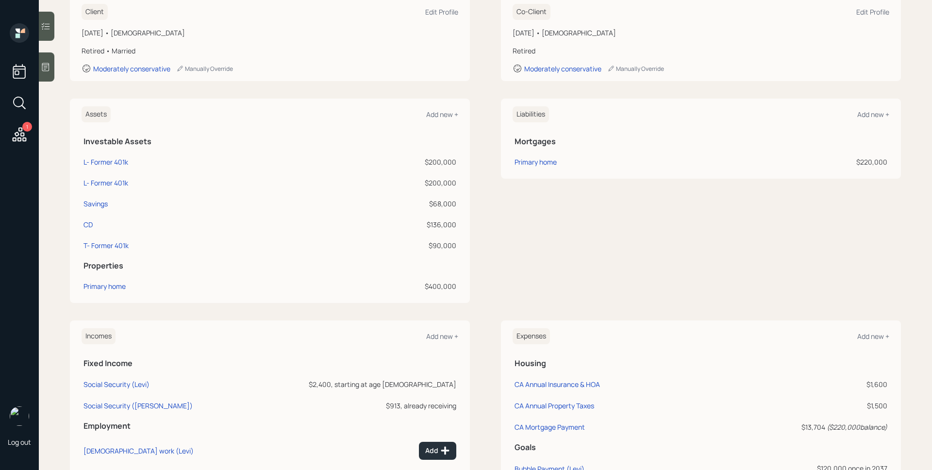
click at [119, 155] on td "L- Former 401k" at bounding box center [191, 160] width 218 height 21
click at [120, 162] on div "L- Former 401k" at bounding box center [105, 162] width 45 height 10
select select "ira"
select select "balanced"
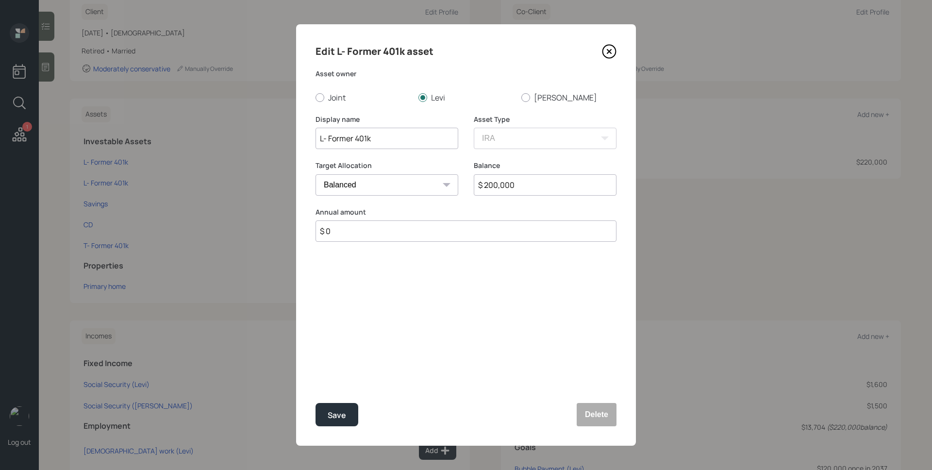
click at [606, 50] on icon at bounding box center [609, 51] width 15 height 15
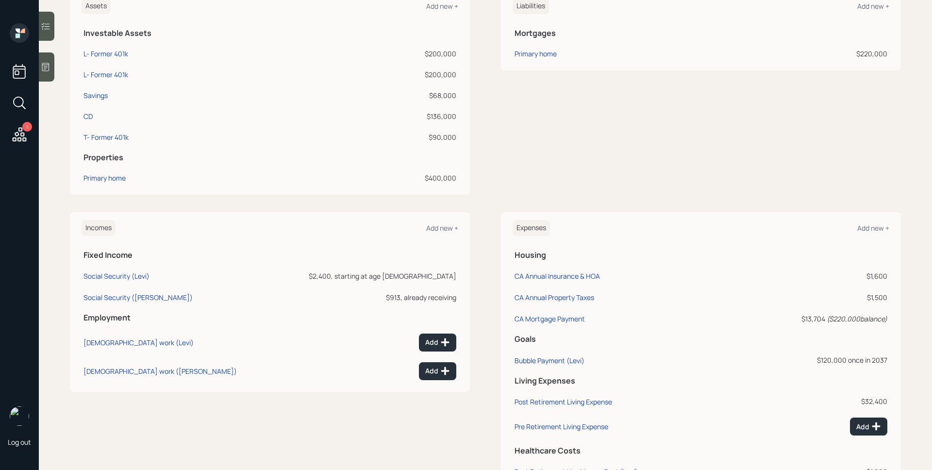
scroll to position [316, 0]
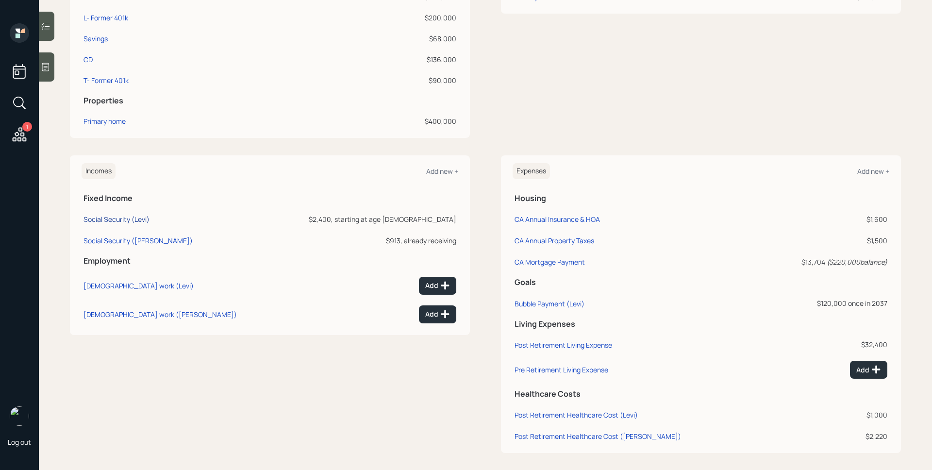
click at [114, 218] on div "Social Security (Levi)" at bounding box center [116, 219] width 66 height 9
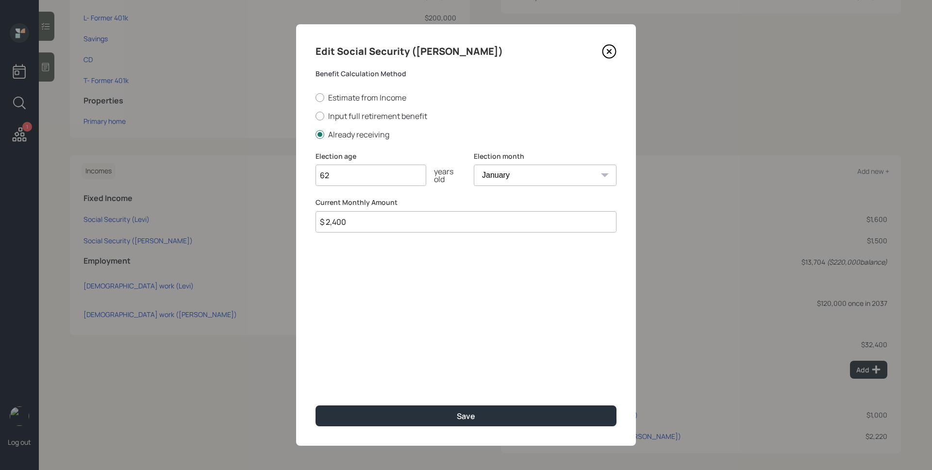
type input "62"
click at [447, 346] on div "Edit Social Security (Levi) Benefit Calculation Method Estimate from Income Inp…" at bounding box center [466, 234] width 340 height 421
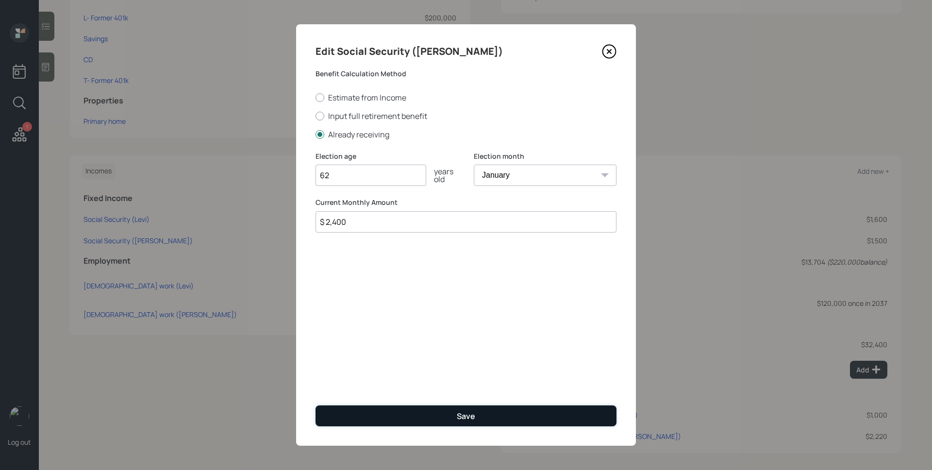
click at [468, 405] on button "Save" at bounding box center [466, 415] width 301 height 21
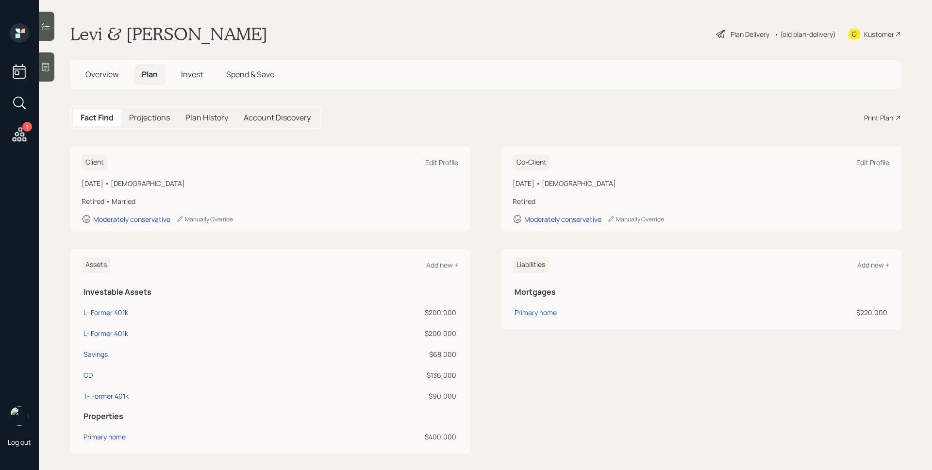
click at [739, 35] on div "Plan Delivery" at bounding box center [750, 34] width 39 height 10
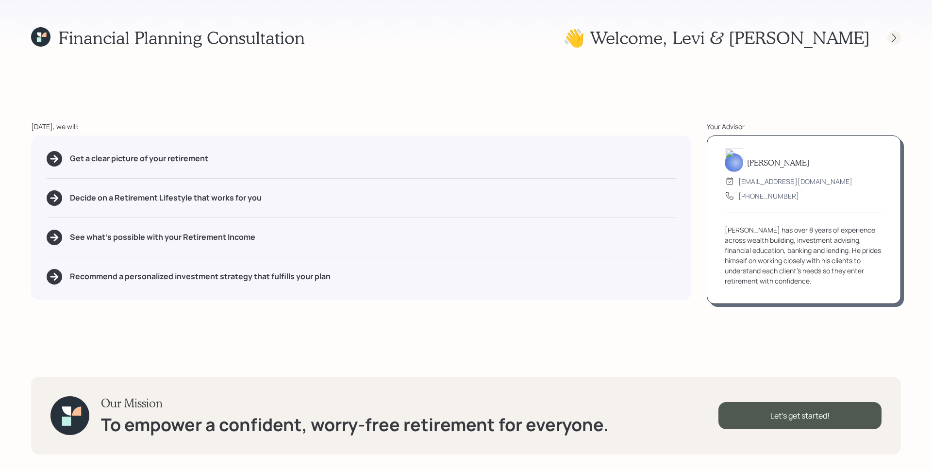
click at [888, 35] on div at bounding box center [894, 38] width 14 height 14
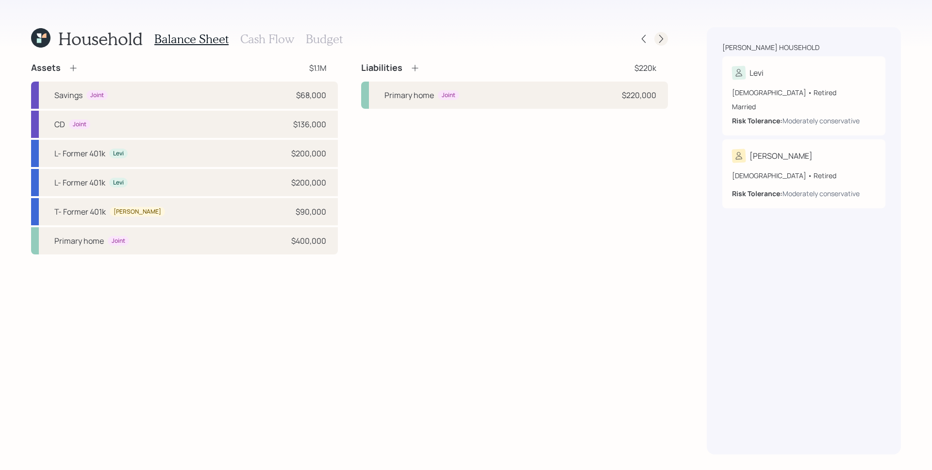
click at [664, 36] on icon at bounding box center [661, 39] width 10 height 10
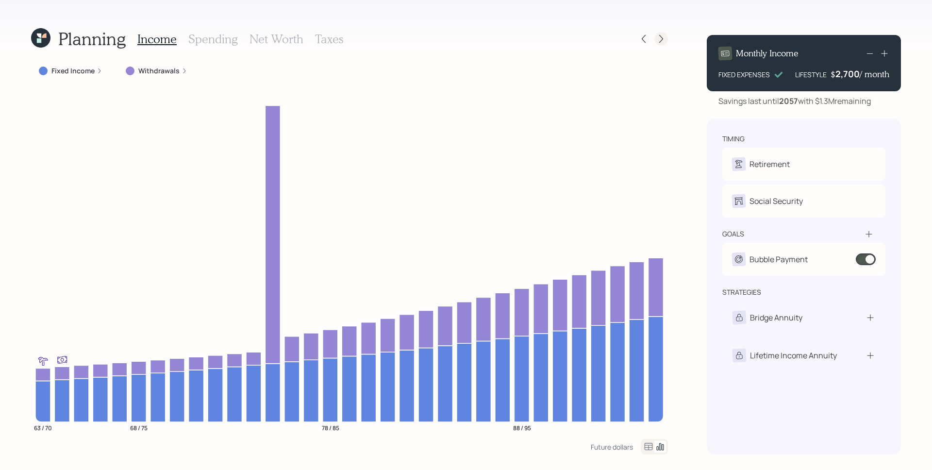
click at [665, 36] on icon at bounding box center [661, 39] width 10 height 10
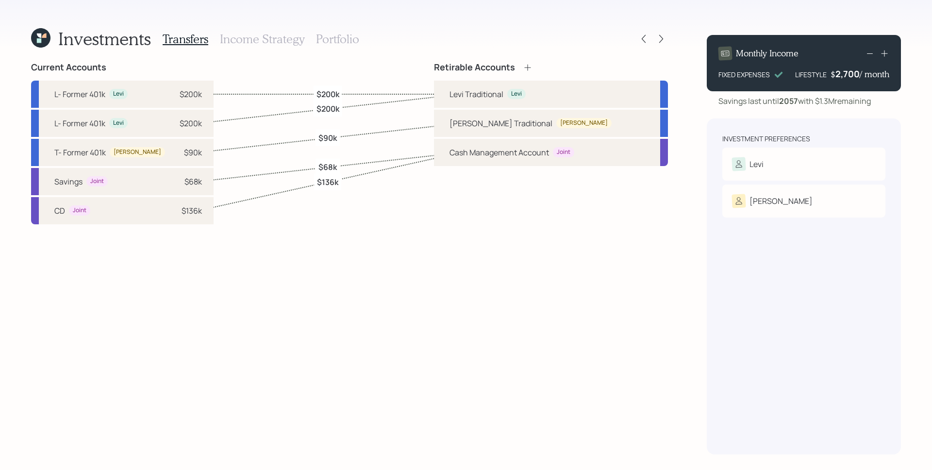
click at [340, 34] on h3 "Portfolio" at bounding box center [337, 39] width 43 height 14
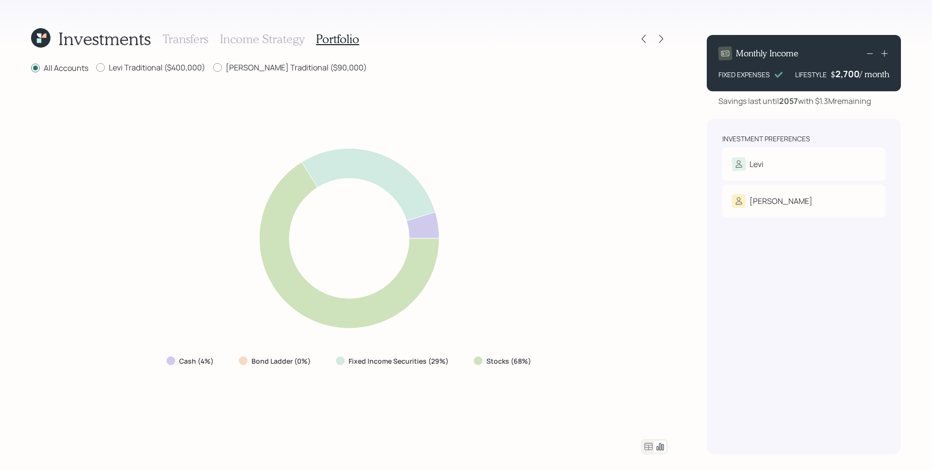
click at [644, 444] on icon at bounding box center [649, 447] width 12 height 12
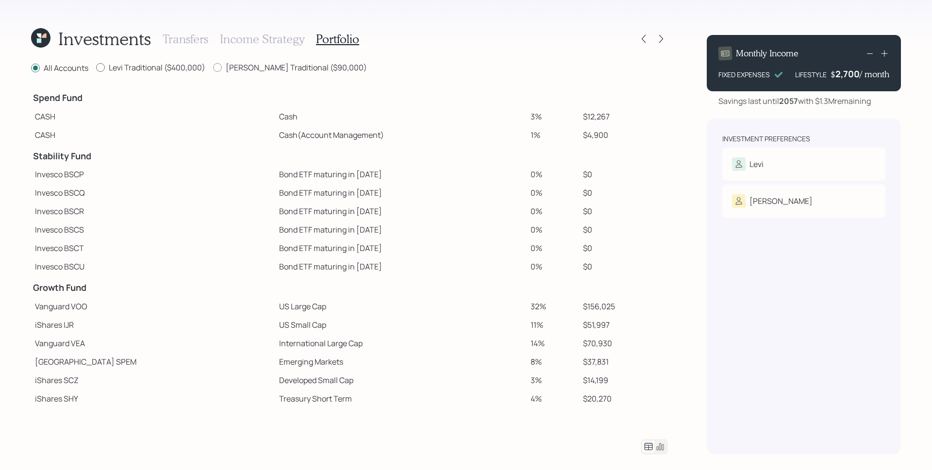
click at [169, 69] on label "Levi Traditional ($400,000)" at bounding box center [150, 67] width 109 height 11
click at [96, 68] on input "Levi Traditional ($400,000)" at bounding box center [96, 67] width 0 height 0
radio input "true"
radio input "false"
click at [245, 61] on div "Investments Transfers Income Strategy Portfolio All Accounts Levi Traditional (…" at bounding box center [349, 240] width 637 height 427
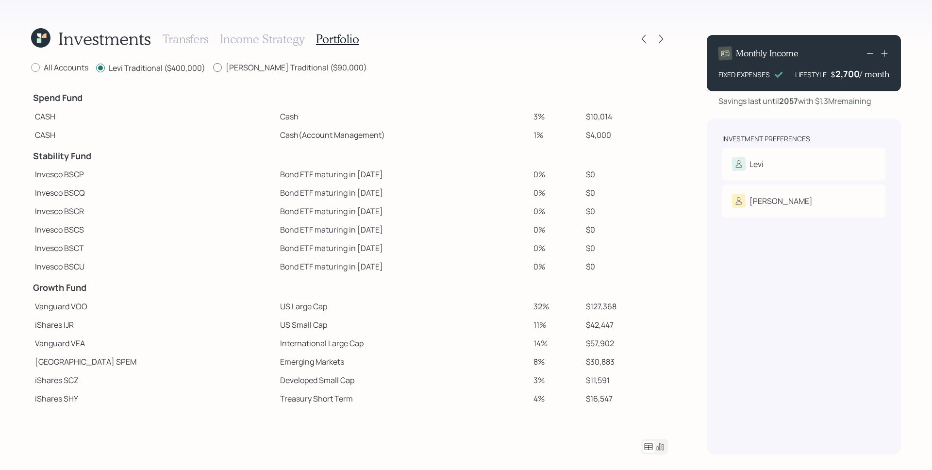
click at [258, 68] on label "Teresita Traditional ($90,000)" at bounding box center [290, 67] width 154 height 11
click at [213, 68] on input "Teresita Traditional ($90,000)" at bounding box center [213, 67] width 0 height 0
radio input "true"
click at [172, 69] on label "Levi Traditional ($400,000)" at bounding box center [150, 67] width 109 height 11
click at [96, 68] on input "Levi Traditional ($400,000)" at bounding box center [96, 67] width 0 height 0
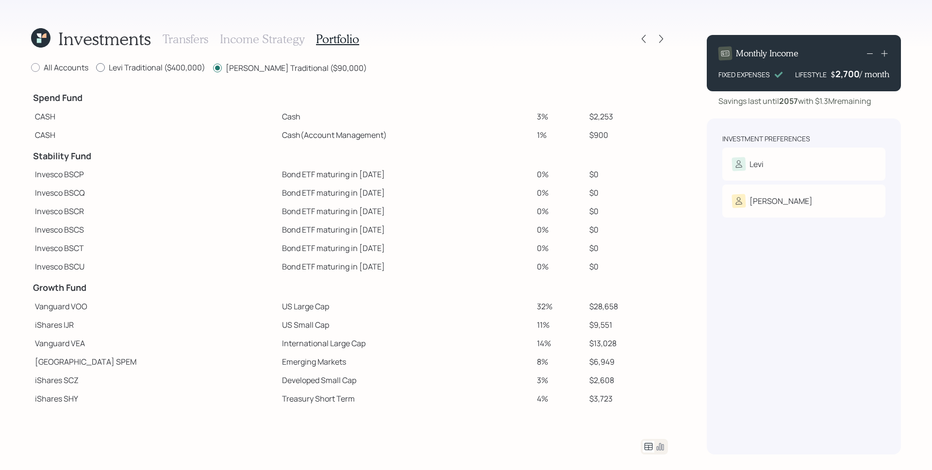
radio input "true"
radio input "false"
click at [60, 71] on label "All Accounts" at bounding box center [59, 67] width 57 height 11
click at [31, 68] on input "All Accounts" at bounding box center [31, 67] width 0 height 0
radio input "true"
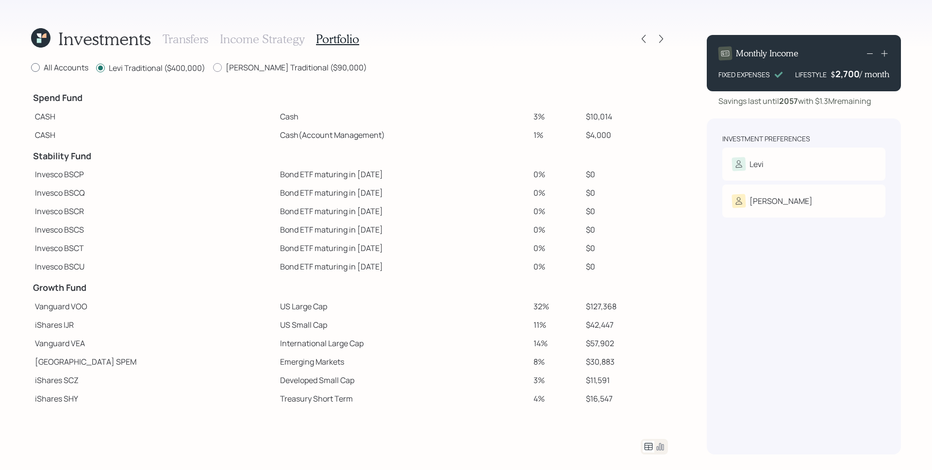
radio input "false"
click at [199, 40] on h3 "Transfers" at bounding box center [186, 39] width 46 height 14
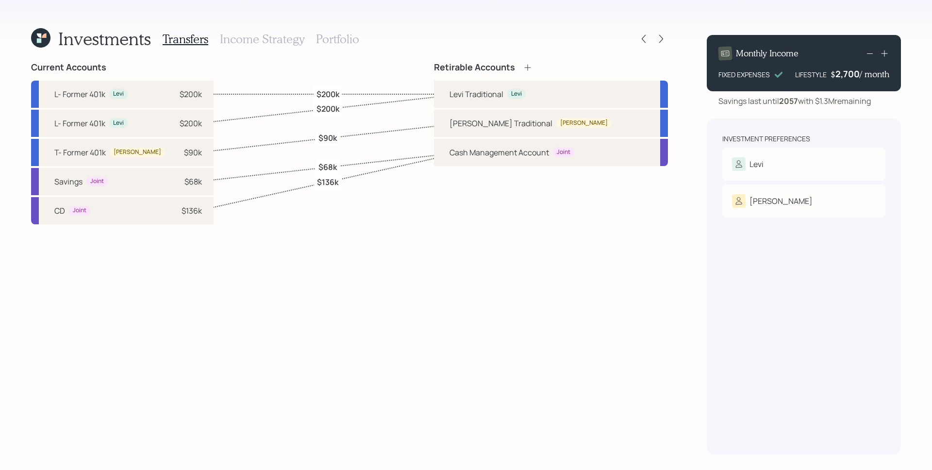
click at [34, 36] on icon at bounding box center [40, 37] width 19 height 19
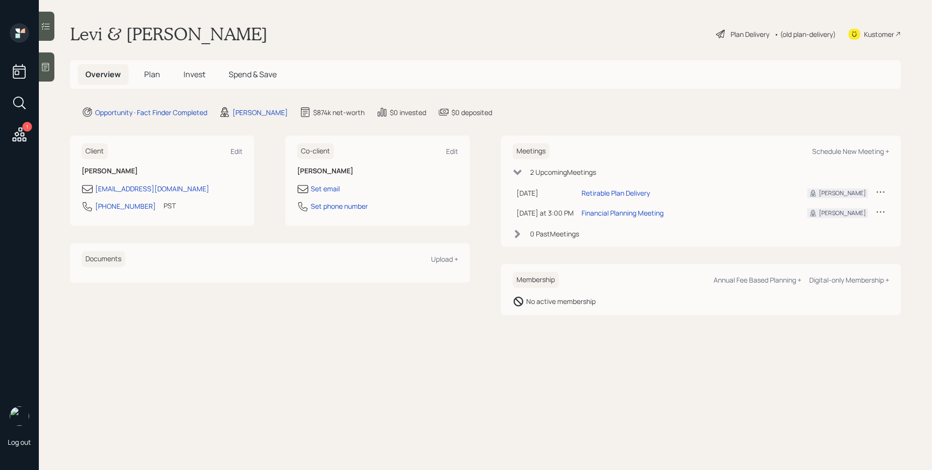
click at [38, 36] on div "1 Log out" at bounding box center [19, 235] width 39 height 470
click at [196, 73] on span "Invest" at bounding box center [194, 74] width 22 height 11
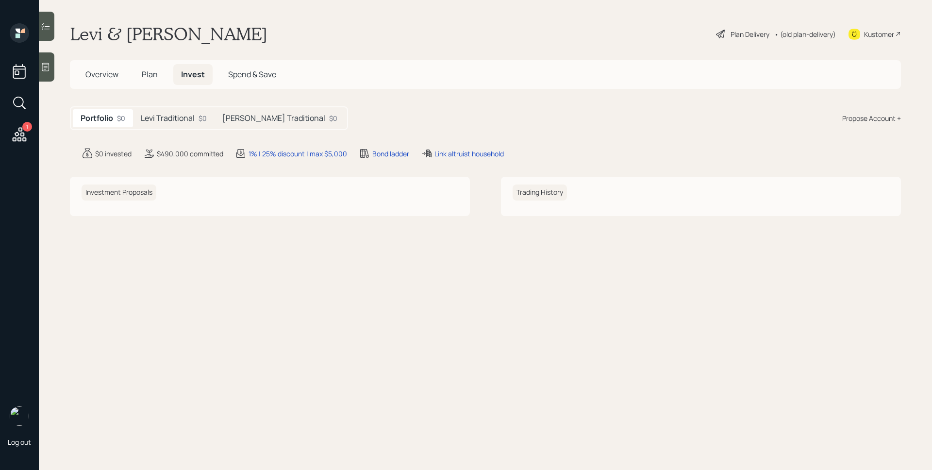
click at [156, 76] on span "Plan" at bounding box center [150, 74] width 16 height 11
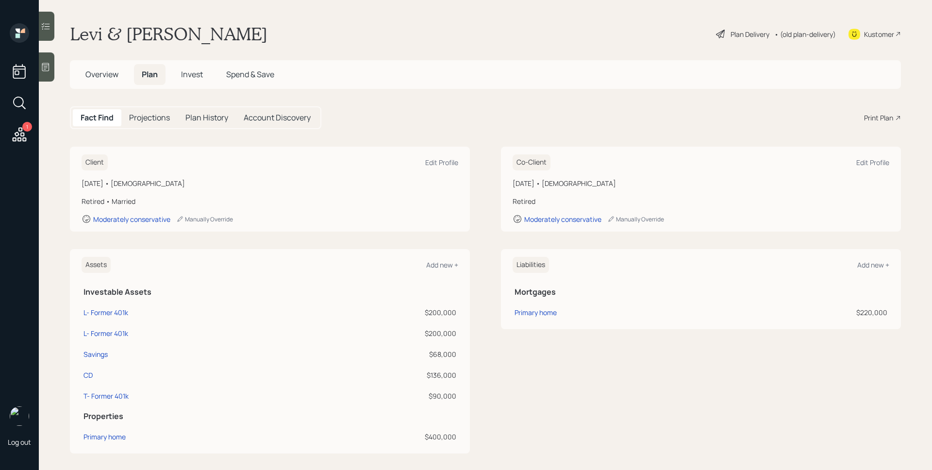
click at [877, 116] on div "Print Plan" at bounding box center [878, 118] width 29 height 10
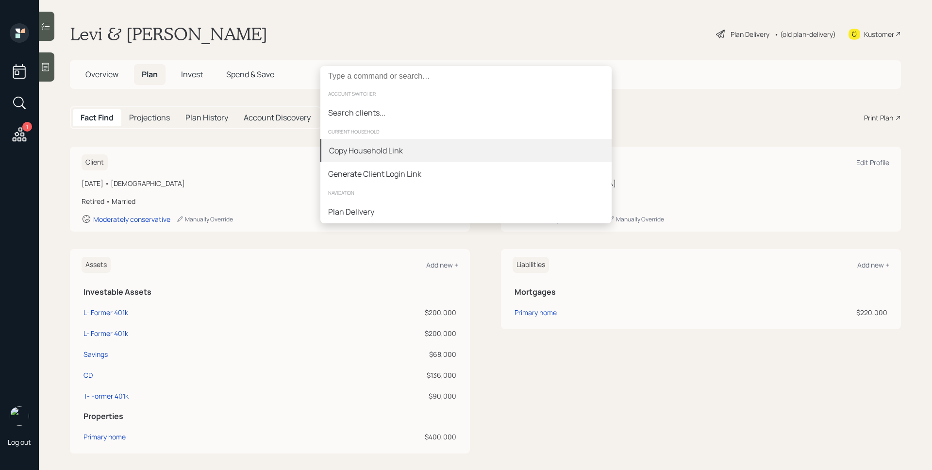
click at [400, 151] on div "Copy Household Link" at bounding box center [366, 151] width 74 height 12
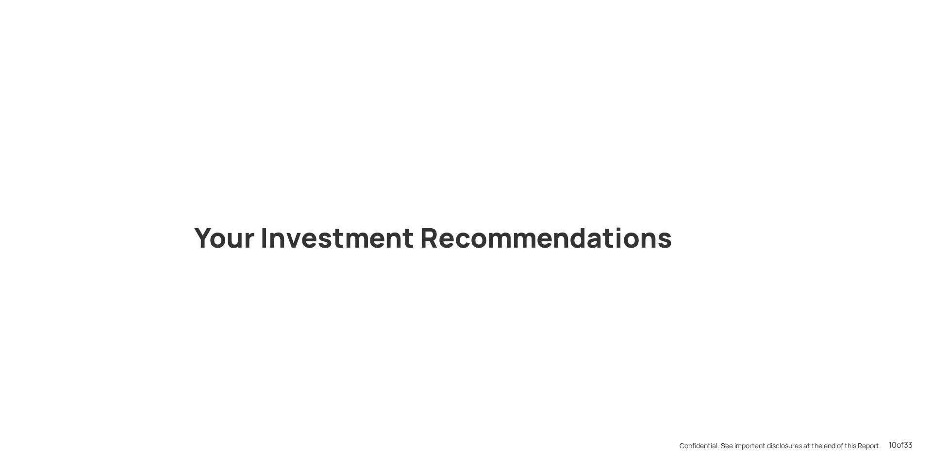
click at [599, 265] on div "Your Investment Recommendations" at bounding box center [466, 237] width 582 height 76
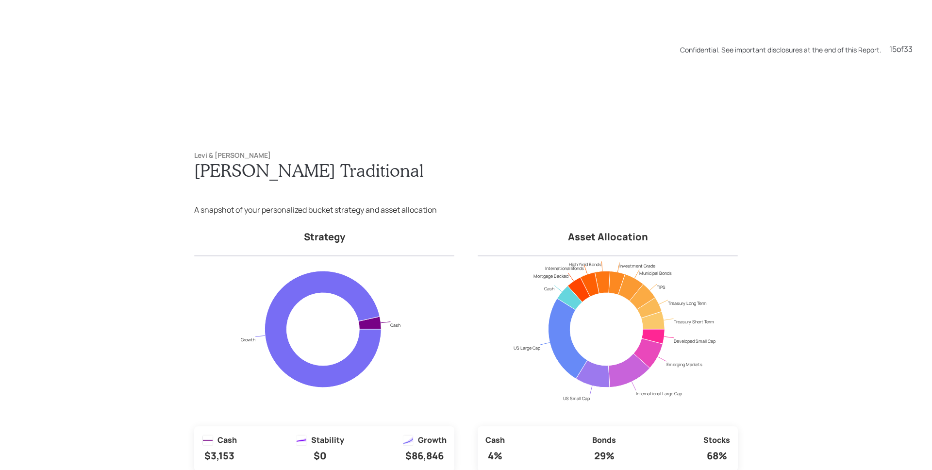
scroll to position [7048, 0]
